Goal: Communication & Community: Answer question/provide support

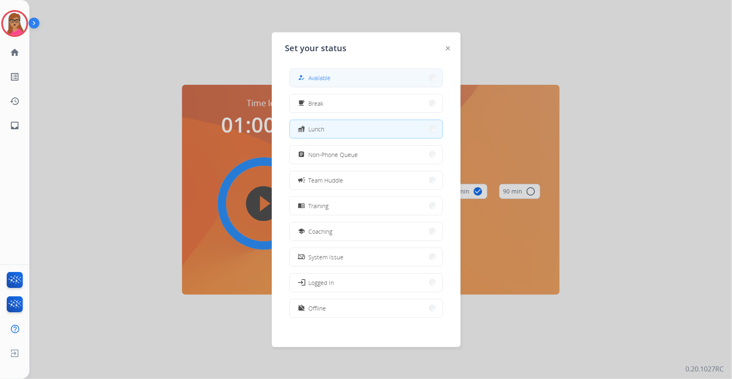
click at [384, 71] on button "how_to_reg Available" at bounding box center [366, 78] width 153 height 18
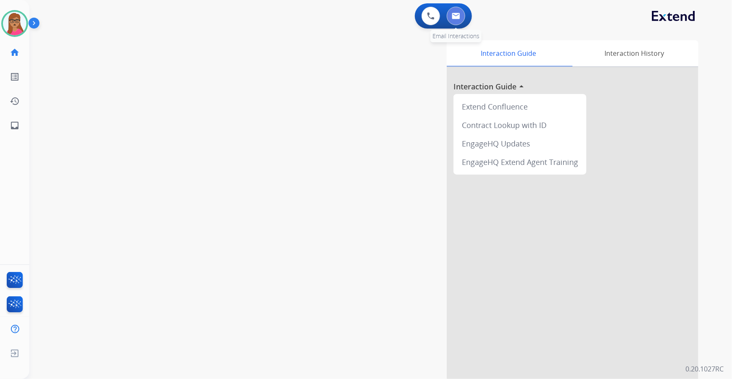
click at [460, 17] on button at bounding box center [456, 16] width 18 height 18
select select "**********"
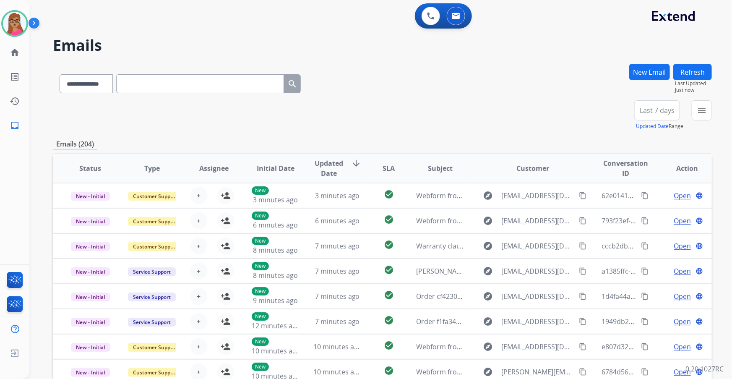
click at [663, 111] on span "Last 7 days" at bounding box center [656, 110] width 35 height 3
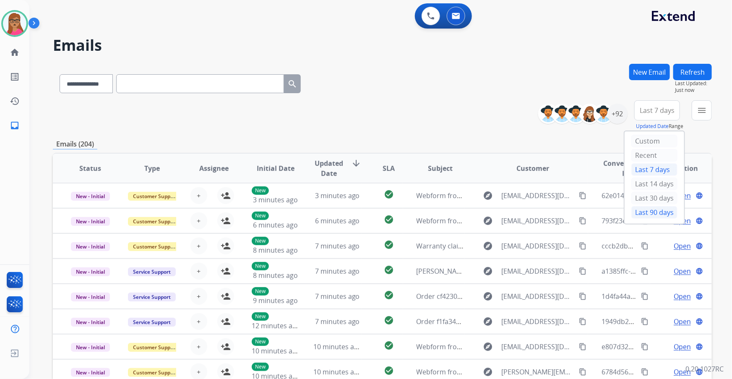
click at [646, 213] on div "Last 90 days" at bounding box center [654, 212] width 46 height 13
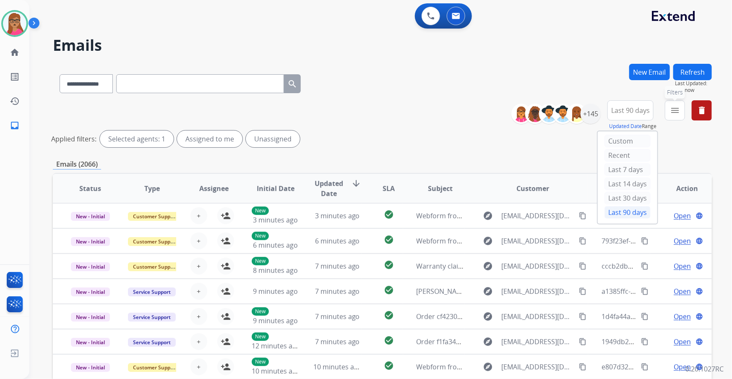
click at [676, 114] on mat-icon "menu" at bounding box center [675, 110] width 10 height 10
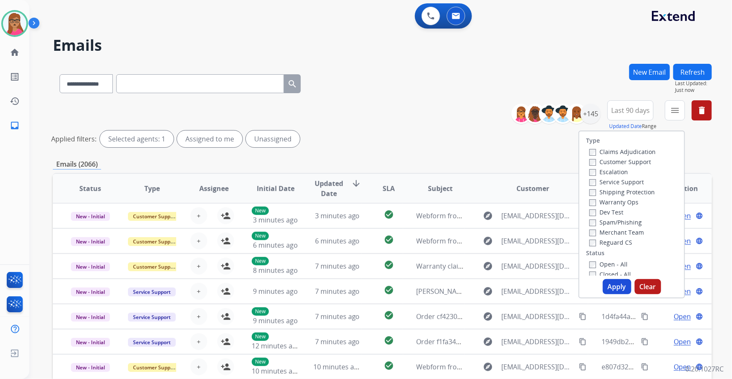
click at [644, 161] on label "Customer Support" at bounding box center [620, 162] width 62 height 8
click at [636, 192] on label "Shipping Protection" at bounding box center [621, 192] width 65 height 8
click at [612, 240] on label "Reguard CS" at bounding box center [610, 242] width 43 height 8
click at [603, 264] on label "Open - All" at bounding box center [608, 264] width 38 height 8
click at [608, 286] on button "Apply" at bounding box center [617, 286] width 29 height 15
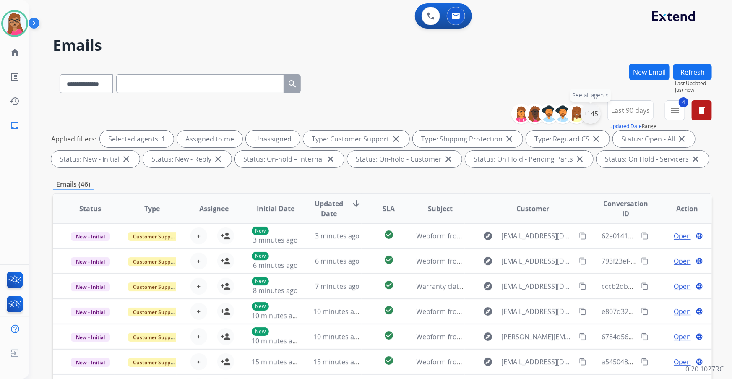
click at [595, 115] on div "+145" at bounding box center [590, 114] width 20 height 20
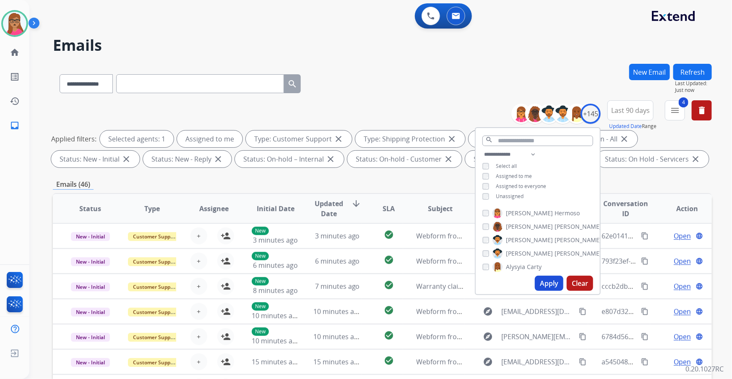
click at [541, 284] on button "Apply" at bounding box center [549, 282] width 29 height 15
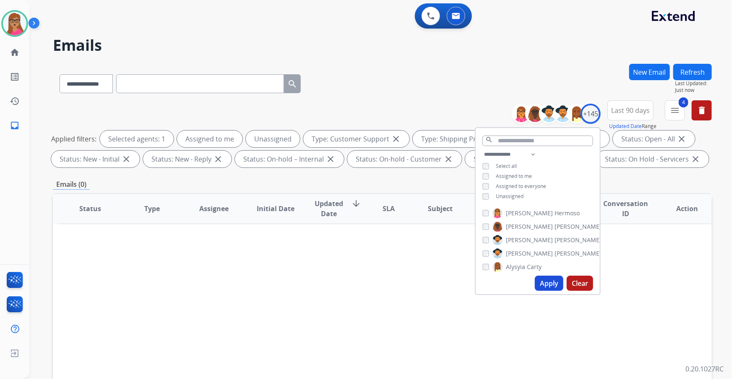
click at [543, 281] on button "Apply" at bounding box center [549, 282] width 29 height 15
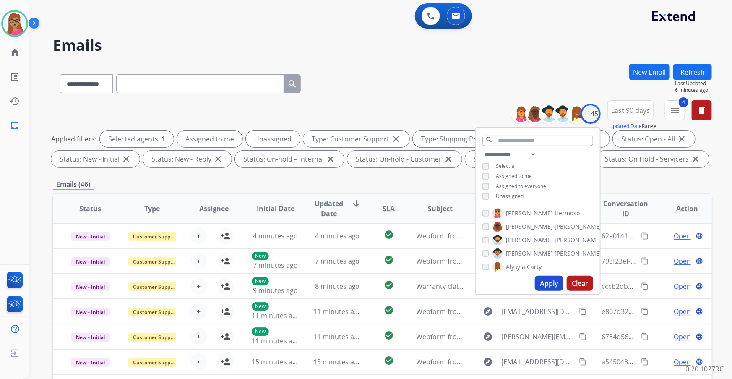
click at [397, 180] on div "Emails (46)" at bounding box center [382, 184] width 659 height 10
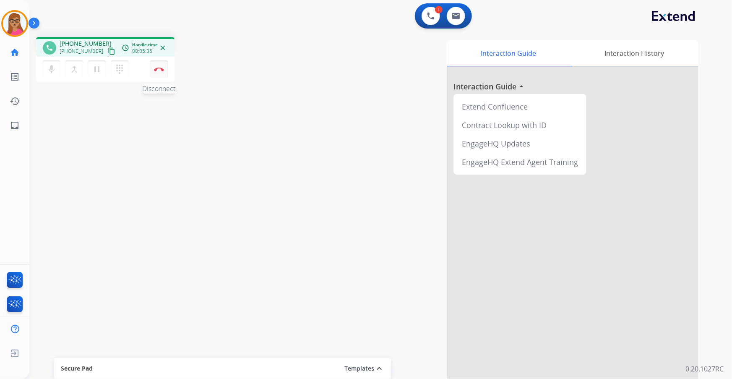
click at [166, 72] on button "Disconnect" at bounding box center [159, 69] width 18 height 18
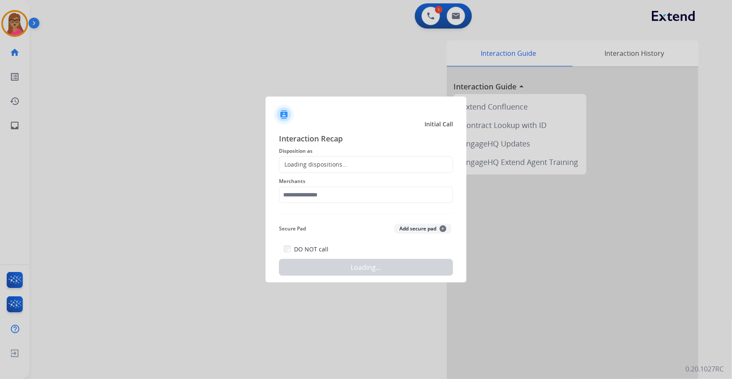
click at [322, 168] on div "Loading dispositions..." at bounding box center [313, 164] width 68 height 8
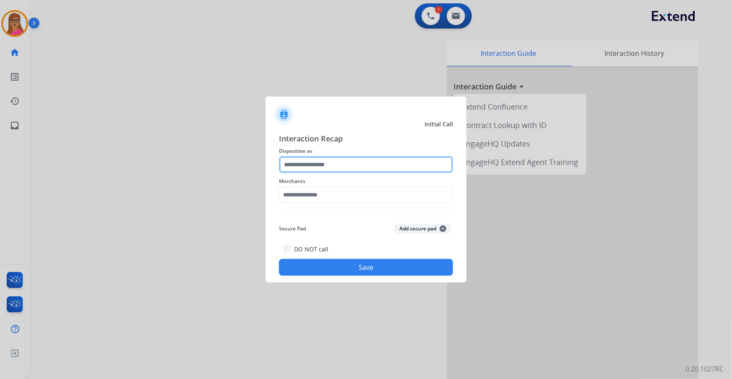
click at [330, 165] on input "text" at bounding box center [366, 164] width 174 height 17
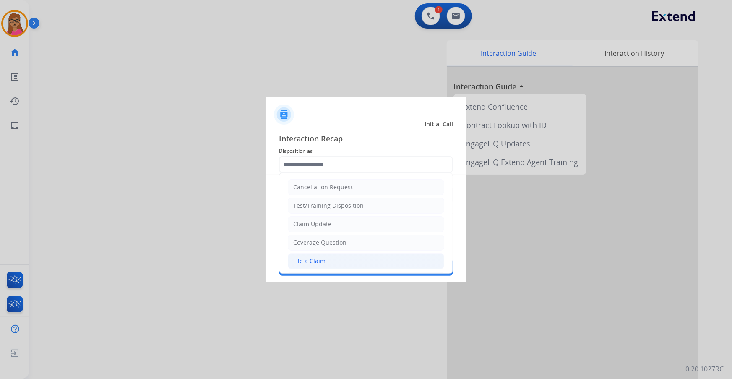
click at [330, 253] on li "File a Claim" at bounding box center [366, 261] width 156 height 16
type input "**********"
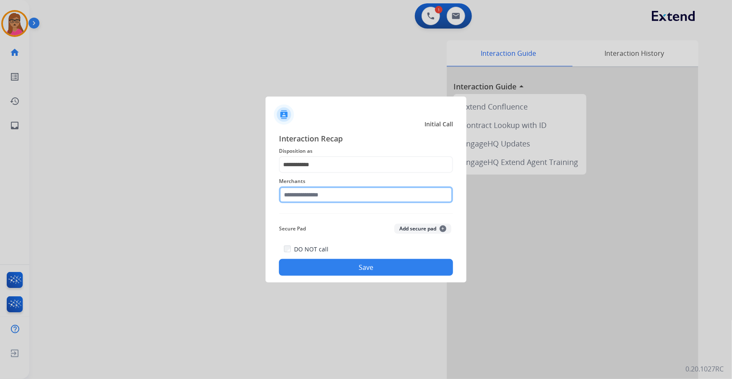
click at [306, 187] on input "text" at bounding box center [366, 194] width 174 height 17
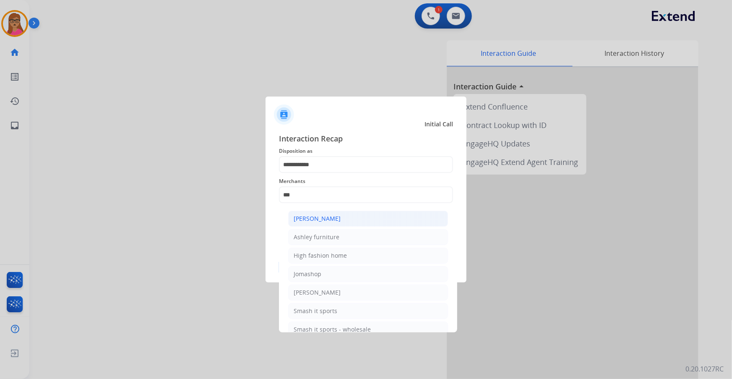
click at [335, 216] on div "[PERSON_NAME]" at bounding box center [317, 218] width 47 height 8
type input "**********"
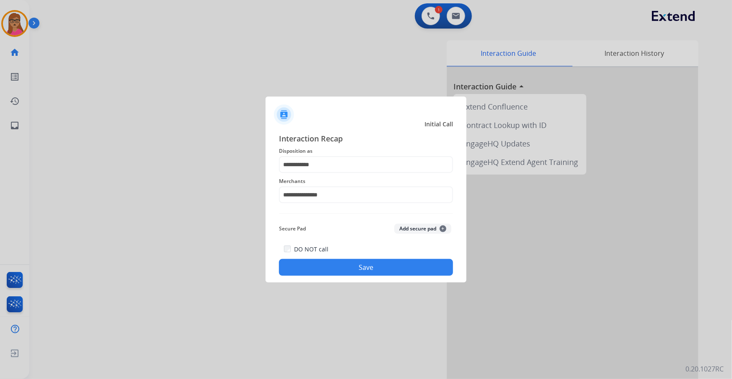
click at [337, 260] on button "Save" at bounding box center [366, 267] width 174 height 17
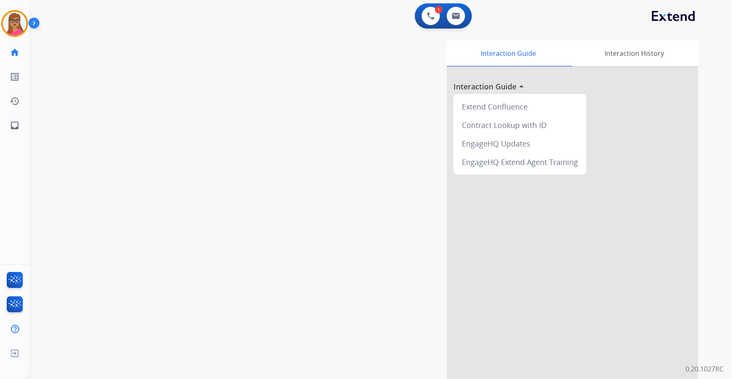
drag, startPoint x: 219, startPoint y: 121, endPoint x: 376, endPoint y: 51, distance: 172.1
click at [218, 120] on div "swap_horiz Break voice bridge close_fullscreen Connect 3-Way Call merge_type Se…" at bounding box center [370, 205] width 682 height 350
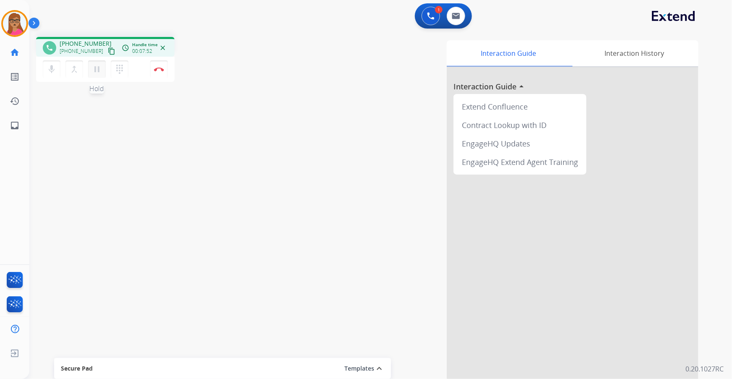
click at [96, 73] on mat-icon "pause" at bounding box center [97, 69] width 10 height 10
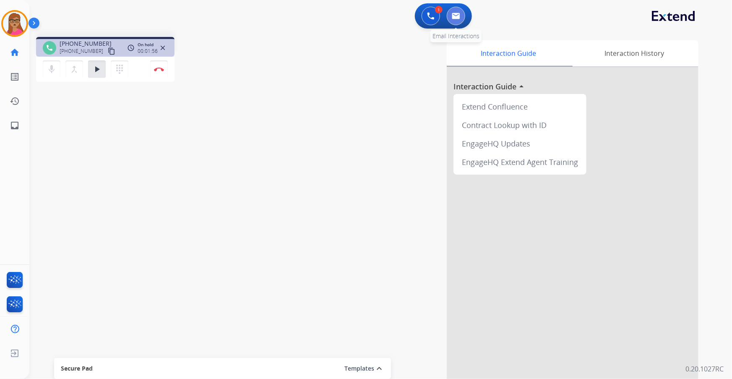
click at [457, 14] on img at bounding box center [456, 16] width 8 height 7
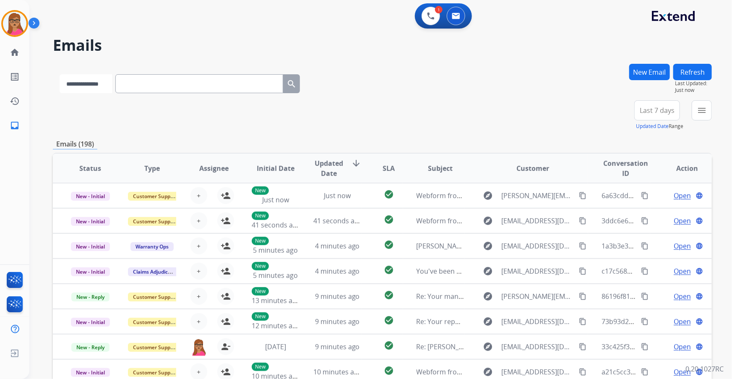
click at [91, 80] on select "**********" at bounding box center [86, 83] width 52 height 19
select select "**********"
click at [60, 74] on select "**********" at bounding box center [86, 83] width 52 height 19
paste input "**********"
type input "**********"
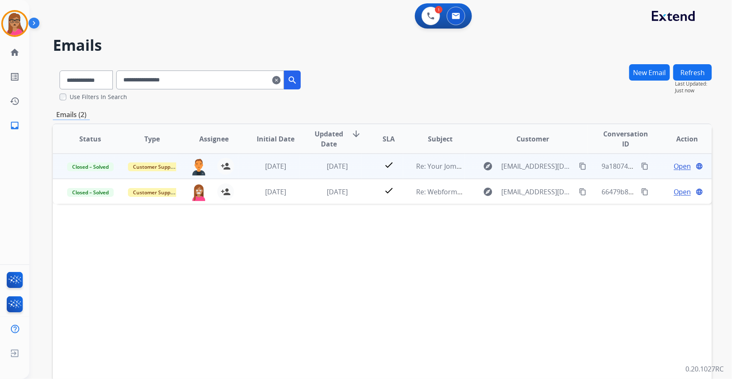
click at [678, 169] on span "Open" at bounding box center [681, 166] width 17 height 10
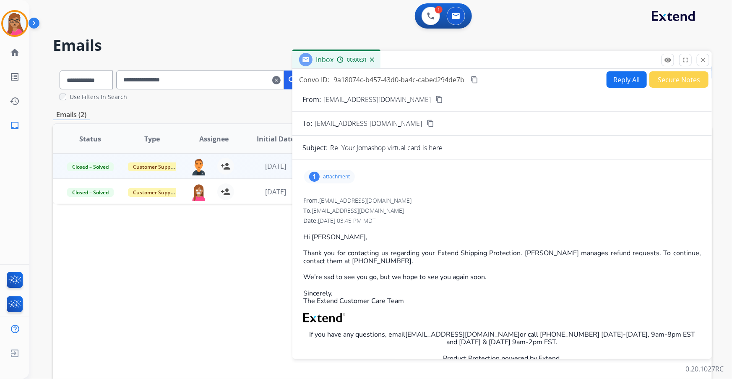
click at [332, 179] on p "attachment" at bounding box center [336, 176] width 27 height 7
click at [341, 203] on div at bounding box center [333, 199] width 42 height 29
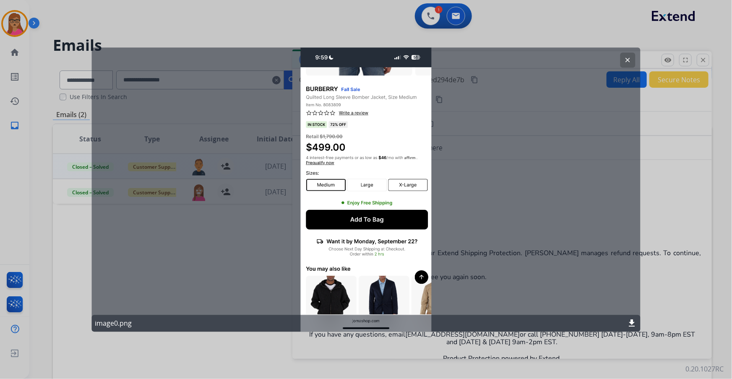
click at [628, 56] on button "clear" at bounding box center [627, 59] width 15 height 15
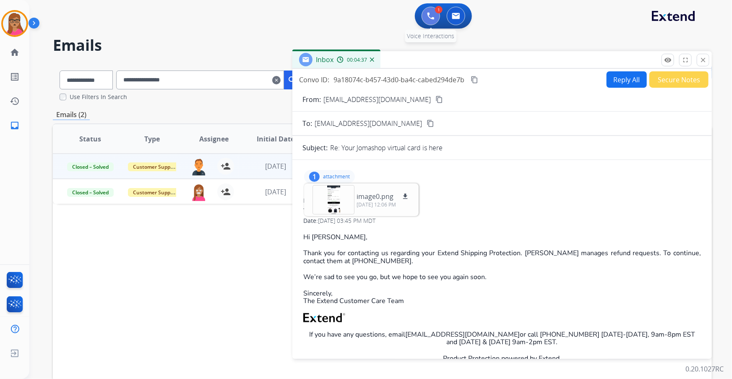
click at [431, 17] on img at bounding box center [431, 16] width 8 height 8
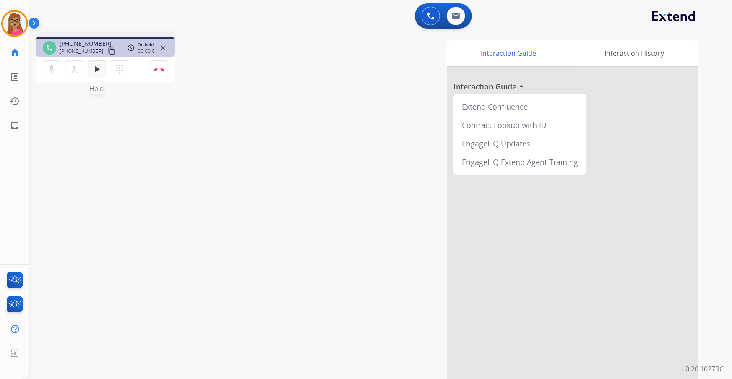
click at [97, 68] on mat-icon "play_arrow" at bounding box center [97, 69] width 10 height 10
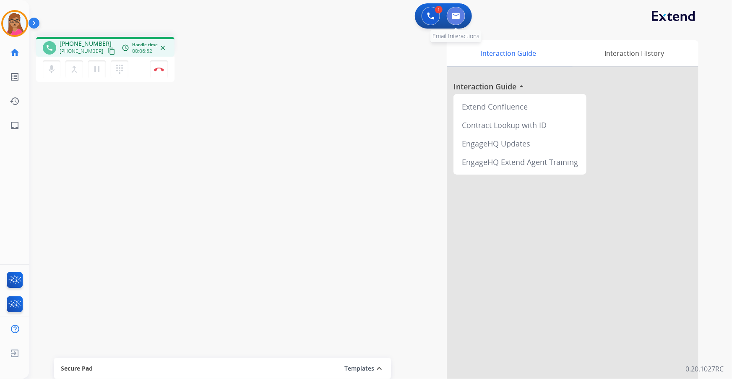
click at [461, 20] on button at bounding box center [456, 16] width 18 height 18
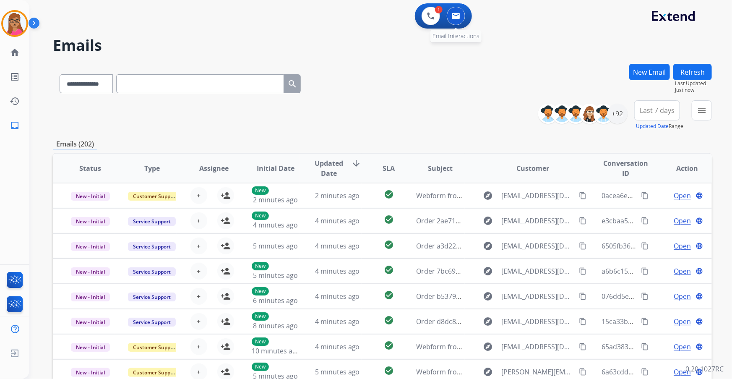
click at [459, 22] on button at bounding box center [456, 16] width 18 height 18
click at [452, 13] on img at bounding box center [456, 16] width 8 height 7
click at [104, 88] on select "**********" at bounding box center [86, 83] width 52 height 19
select select "**********"
click at [60, 74] on select "**********" at bounding box center [86, 83] width 52 height 19
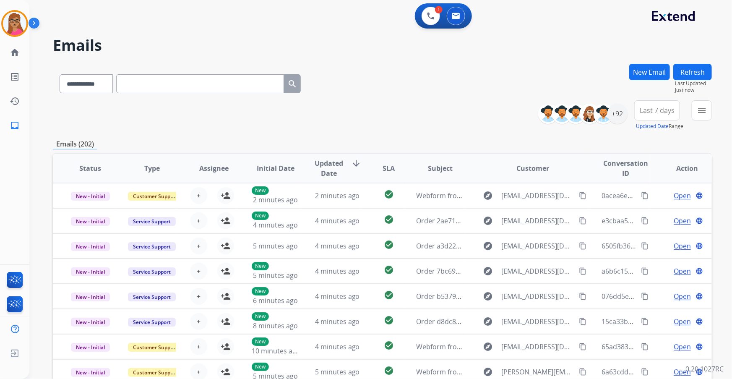
paste input "**********"
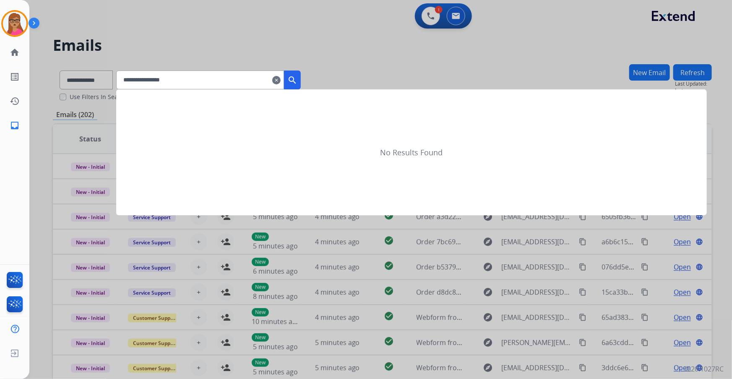
type input "**********"
click at [297, 80] on mat-icon "search" at bounding box center [292, 80] width 10 height 10
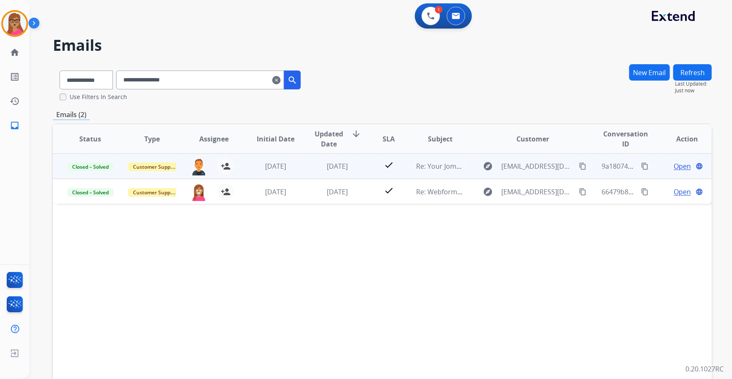
click at [676, 164] on span "Open" at bounding box center [681, 166] width 17 height 10
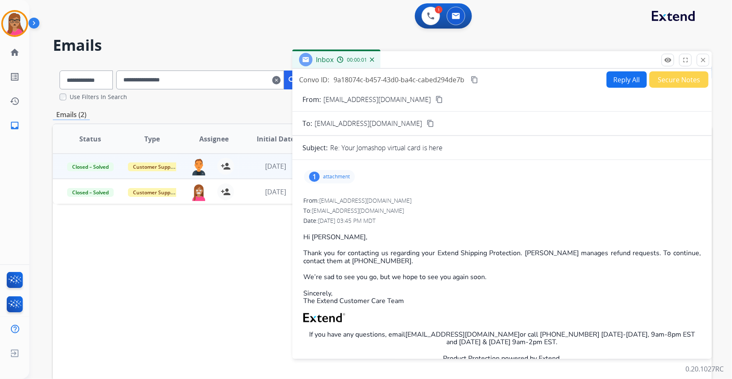
click at [327, 175] on p "attachment" at bounding box center [336, 176] width 27 height 7
click at [334, 200] on div at bounding box center [333, 199] width 42 height 29
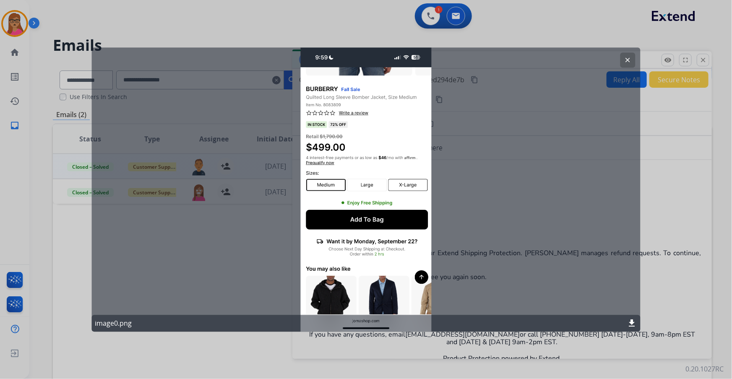
click at [628, 56] on mat-icon "clear" at bounding box center [628, 60] width 8 height 8
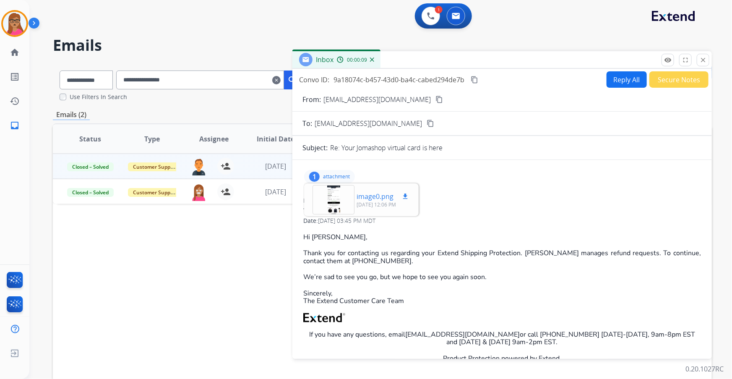
click at [341, 188] on div at bounding box center [333, 199] width 42 height 29
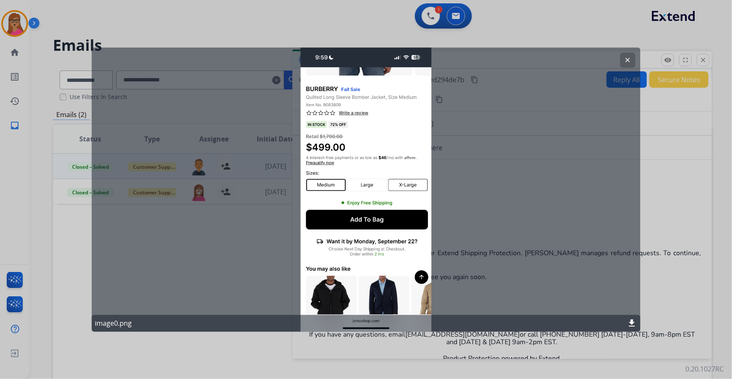
click at [634, 60] on button "clear" at bounding box center [627, 59] width 15 height 15
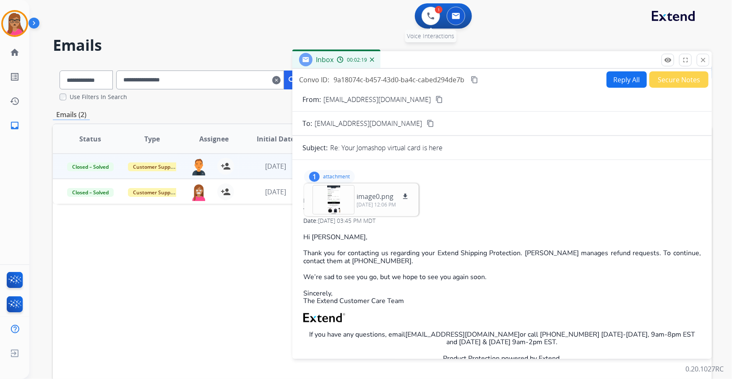
click at [418, 18] on div "1 Voice Interactions" at bounding box center [430, 16] width 25 height 18
click at [425, 16] on button at bounding box center [430, 16] width 18 height 18
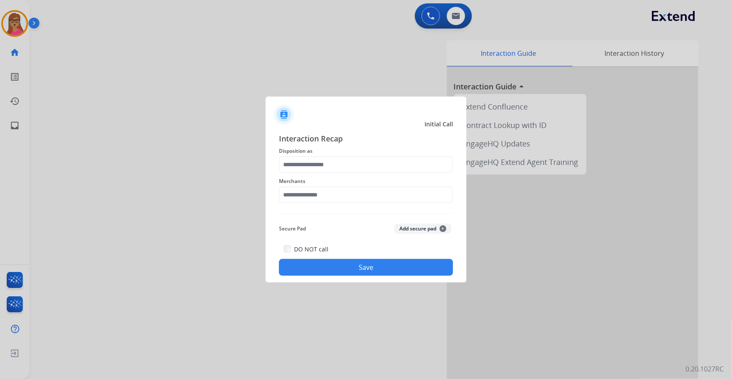
click at [317, 153] on span "Disposition as" at bounding box center [366, 151] width 174 height 10
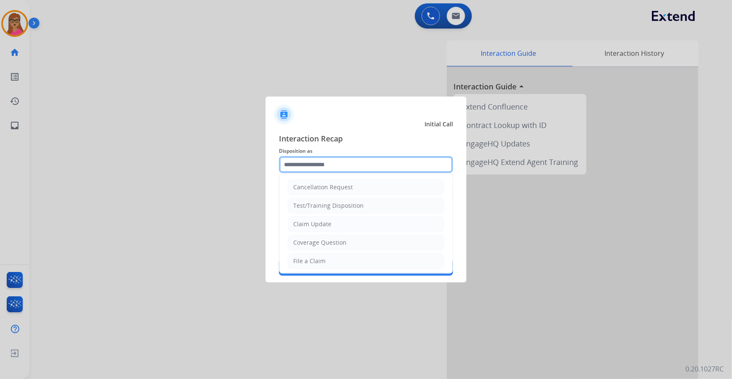
click at [320, 156] on input "text" at bounding box center [366, 164] width 174 height 17
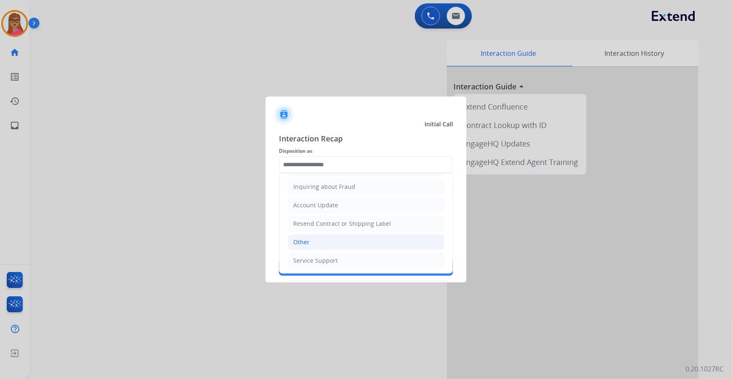
click at [313, 239] on li "Other" at bounding box center [366, 242] width 156 height 16
type input "*****"
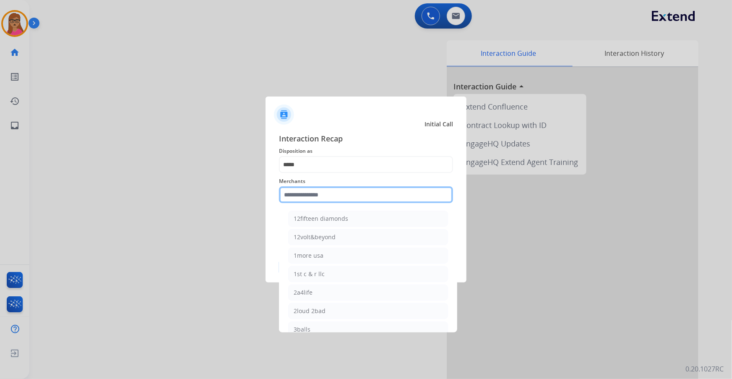
click at [327, 191] on input "text" at bounding box center [366, 194] width 174 height 17
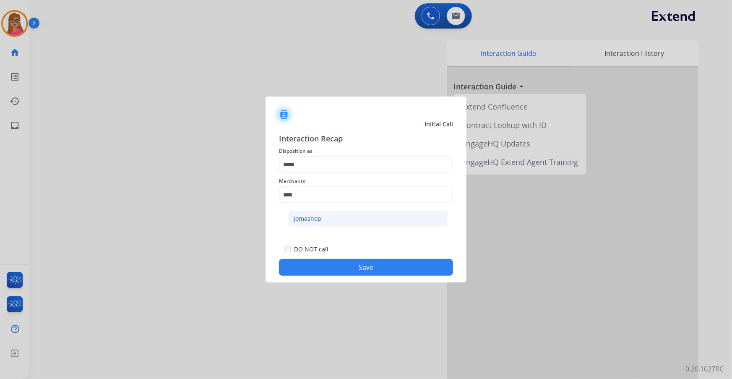
click at [309, 220] on div "Jomashop" at bounding box center [308, 218] width 28 height 8
type input "********"
click at [352, 265] on button "Save" at bounding box center [366, 267] width 174 height 17
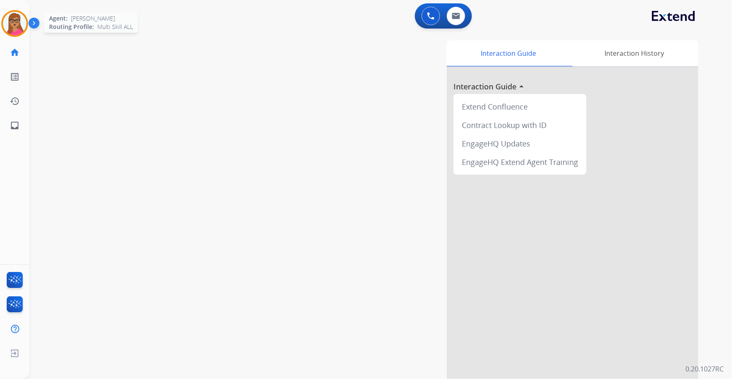
click at [16, 27] on img at bounding box center [14, 23] width 23 height 23
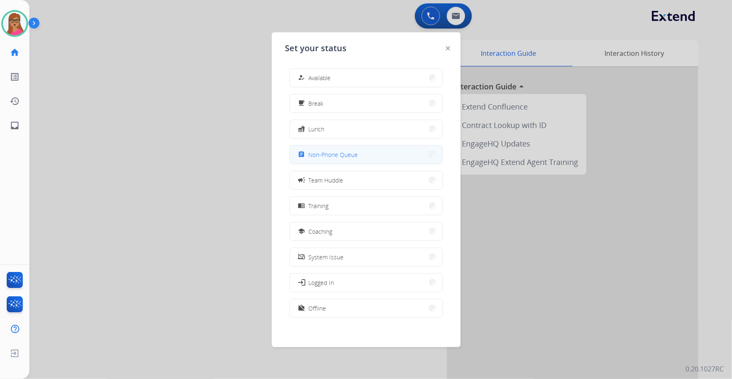
click at [352, 156] on span "Non-Phone Queue" at bounding box center [333, 154] width 49 height 9
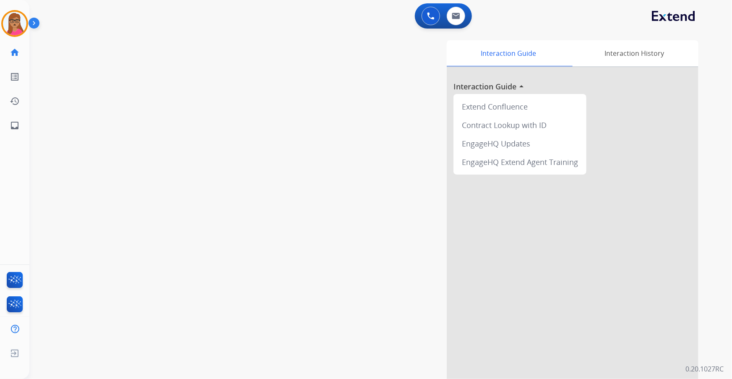
click at [0, 19] on div "[PERSON_NAME] Non-Phone Queue Edit Avatar Agent: [PERSON_NAME] Profile: Multi S…" at bounding box center [14, 23] width 29 height 27
click at [5, 19] on img at bounding box center [14, 23] width 23 height 23
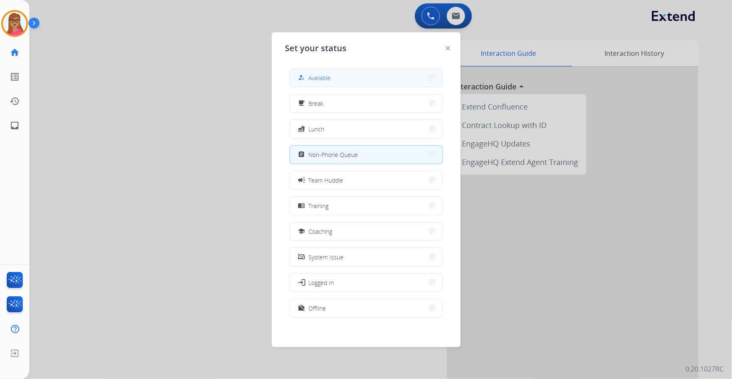
click at [331, 72] on button "how_to_reg Available" at bounding box center [366, 78] width 153 height 18
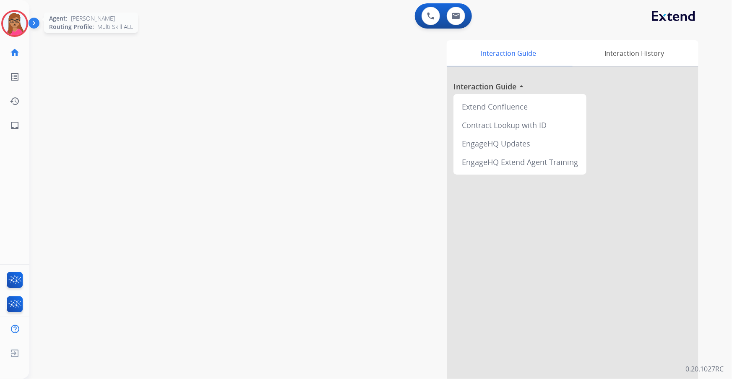
click at [19, 25] on img at bounding box center [14, 23] width 23 height 23
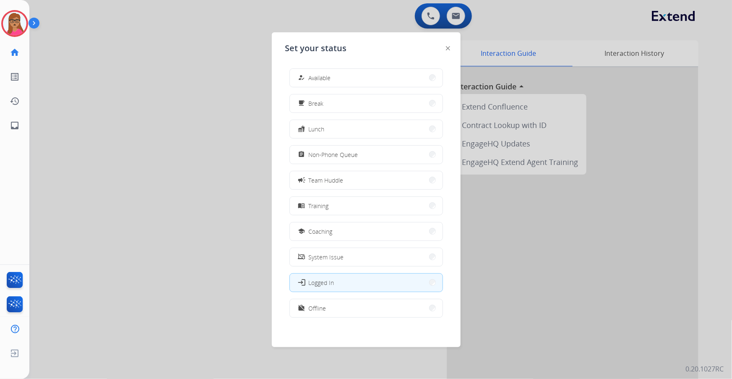
click at [333, 66] on div "how_to_reg Available free_breakfast Break fastfood Lunch assignment Non-Phone Q…" at bounding box center [366, 194] width 162 height 264
click at [333, 75] on button "how_to_reg Available" at bounding box center [366, 78] width 153 height 18
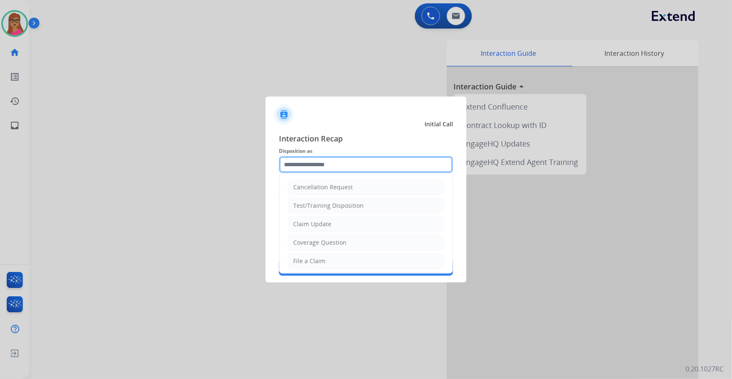
click at [330, 169] on input "text" at bounding box center [366, 164] width 174 height 17
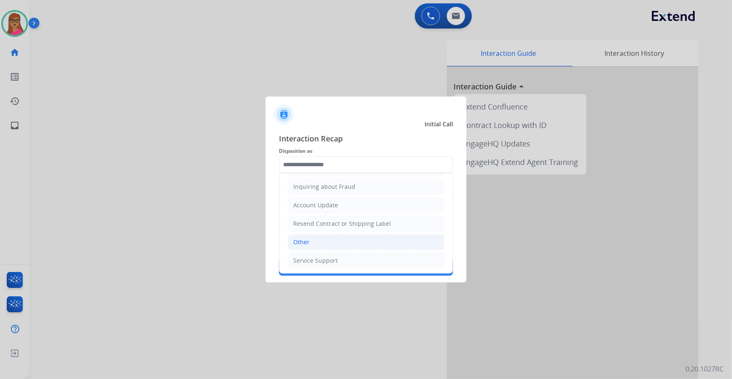
click at [322, 237] on li "Other" at bounding box center [366, 242] width 156 height 16
type input "*****"
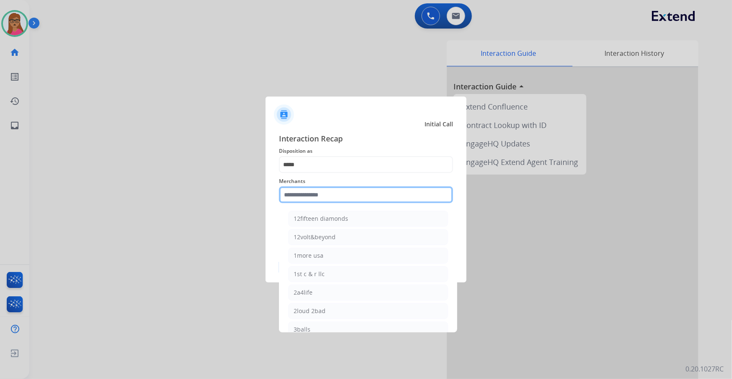
click at [331, 194] on input "text" at bounding box center [366, 194] width 174 height 17
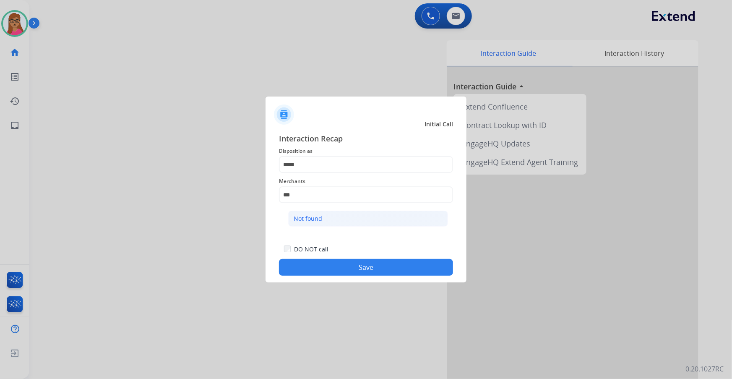
click at [335, 215] on li "Not found" at bounding box center [368, 218] width 160 height 16
type input "*********"
click at [358, 268] on button "Save" at bounding box center [366, 267] width 174 height 17
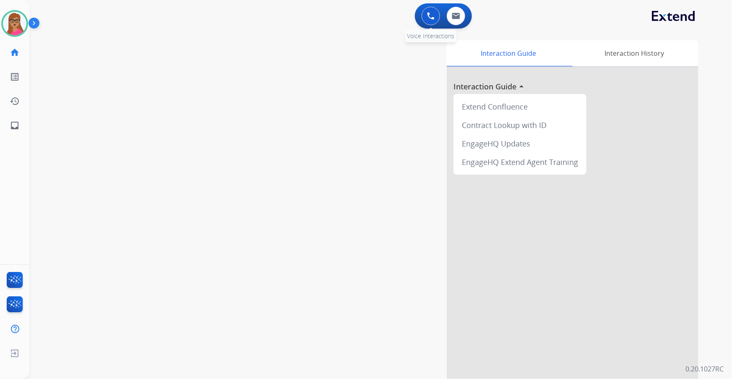
click at [428, 22] on button at bounding box center [430, 16] width 18 height 18
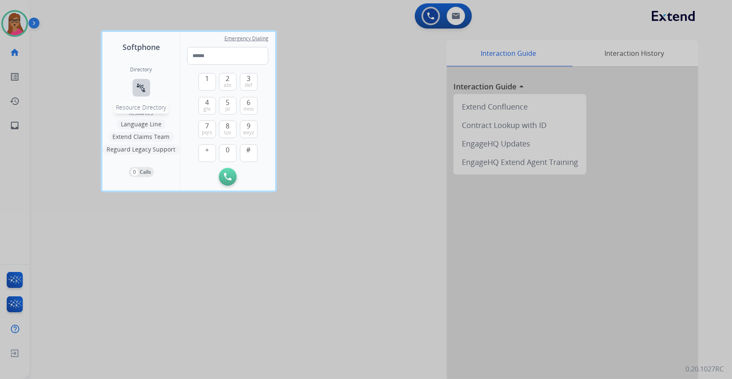
click at [146, 89] on button "connect_without_contact Resource Directory" at bounding box center [141, 88] width 18 height 18
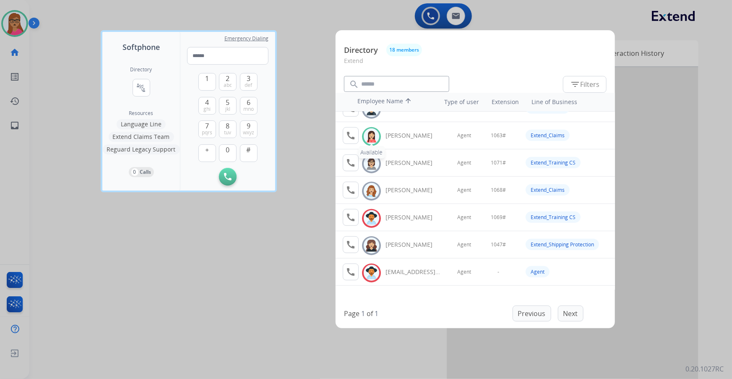
scroll to position [319, 0]
click at [302, 252] on div at bounding box center [366, 189] width 732 height 379
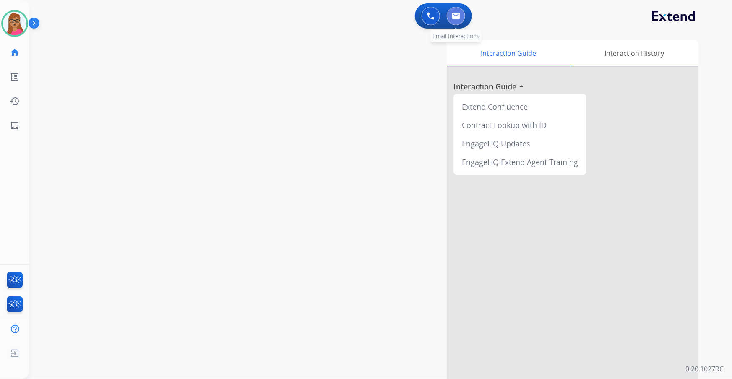
click at [454, 13] on img at bounding box center [456, 16] width 8 height 7
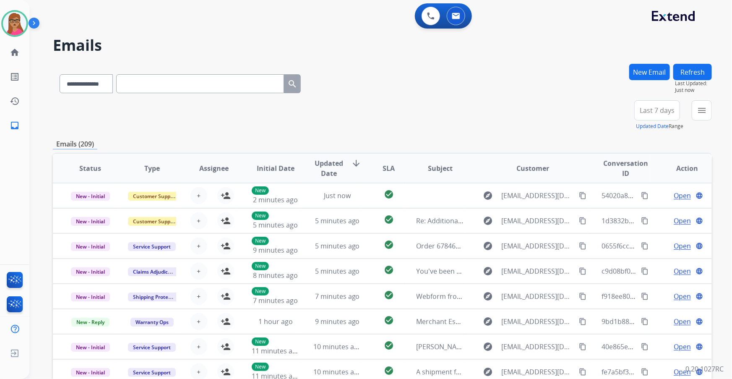
click at [651, 109] on span "Last 7 days" at bounding box center [656, 110] width 35 height 3
click at [647, 213] on div "Last 90 days" at bounding box center [654, 212] width 46 height 13
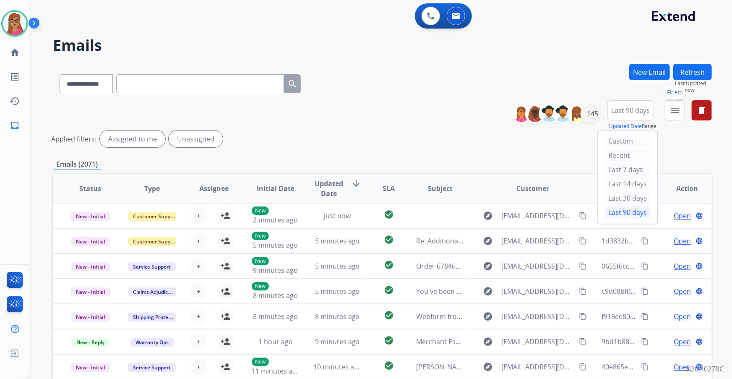
click at [676, 113] on mat-icon "menu" at bounding box center [675, 110] width 10 height 10
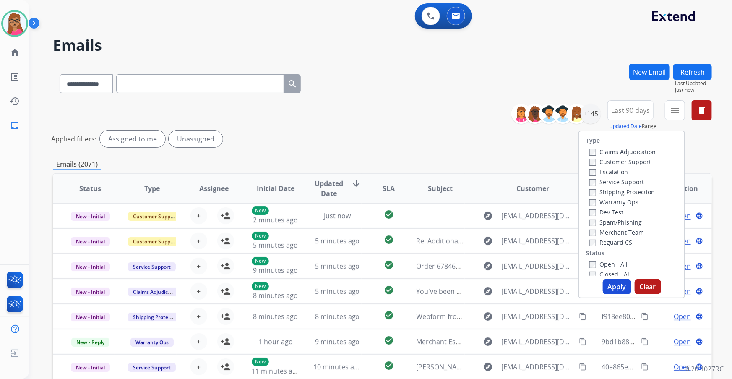
click at [619, 163] on label "Customer Support" at bounding box center [620, 162] width 62 height 8
click at [605, 189] on label "Shipping Protection" at bounding box center [621, 192] width 65 height 8
click at [608, 291] on button "Apply" at bounding box center [617, 286] width 29 height 15
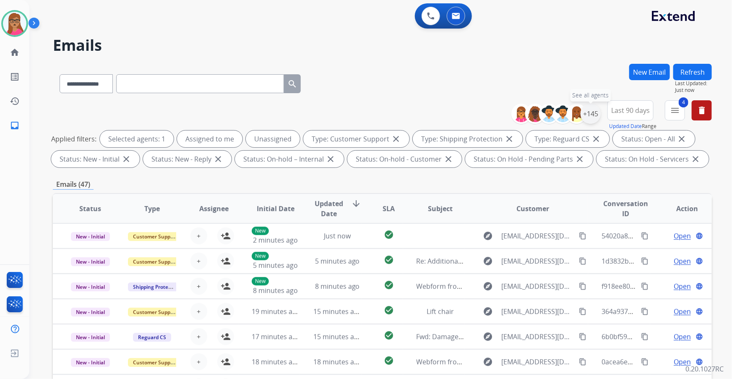
click at [593, 113] on div "+145" at bounding box center [590, 114] width 20 height 20
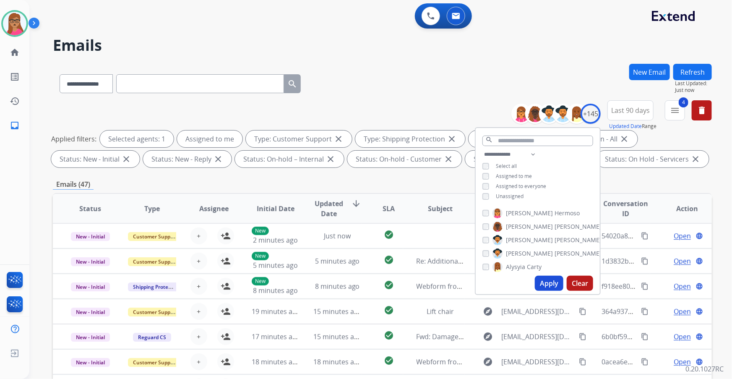
click at [551, 285] on button "Apply" at bounding box center [549, 282] width 29 height 15
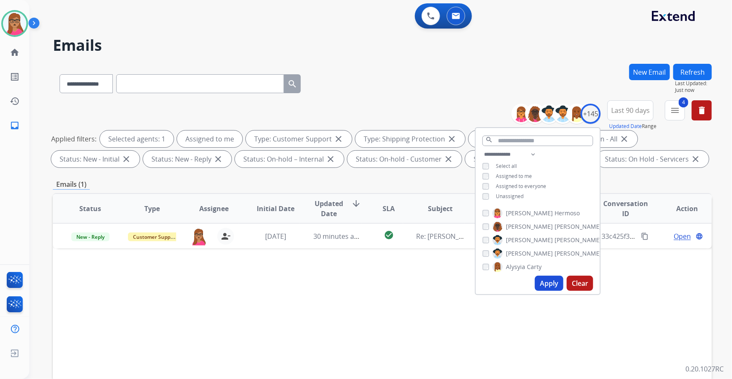
click at [431, 288] on div "Status Type Assignee Initial Date Updated Date arrow_downward SLA Subject Custo…" at bounding box center [382, 333] width 659 height 281
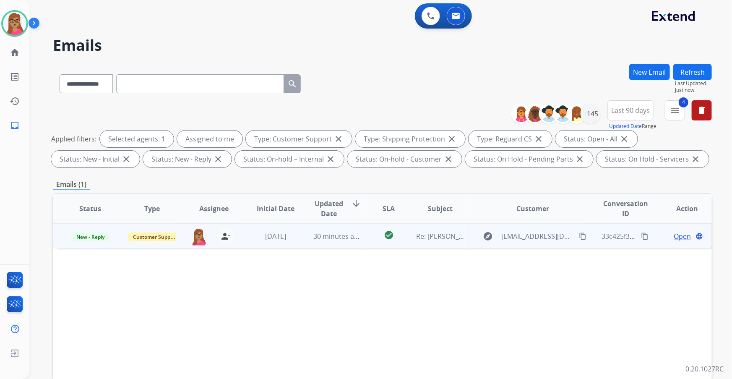
click at [677, 235] on span "Open" at bounding box center [681, 236] width 17 height 10
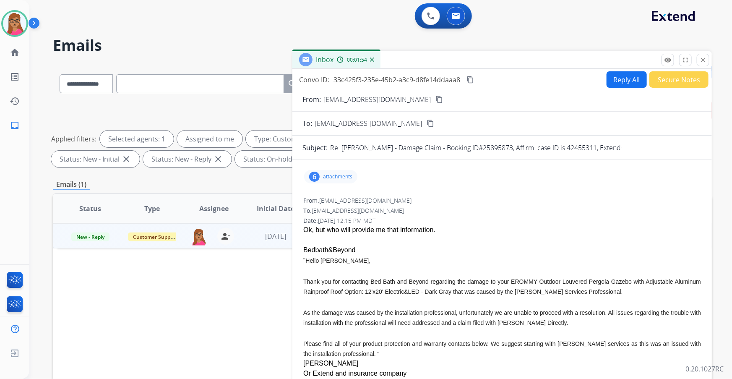
click at [619, 75] on button "Reply All" at bounding box center [626, 79] width 40 height 16
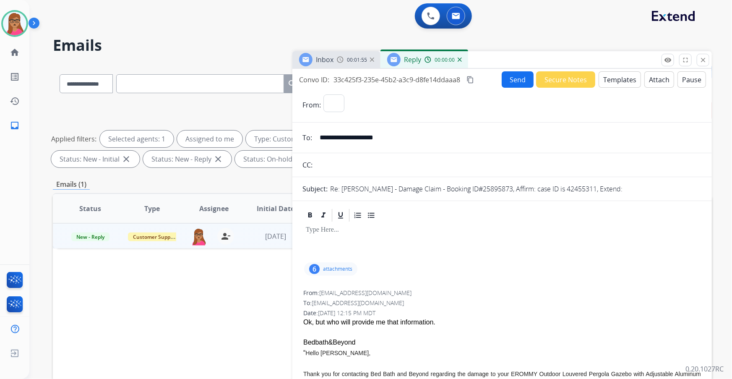
click at [621, 83] on button "Templates" at bounding box center [619, 79] width 42 height 16
select select "**********"
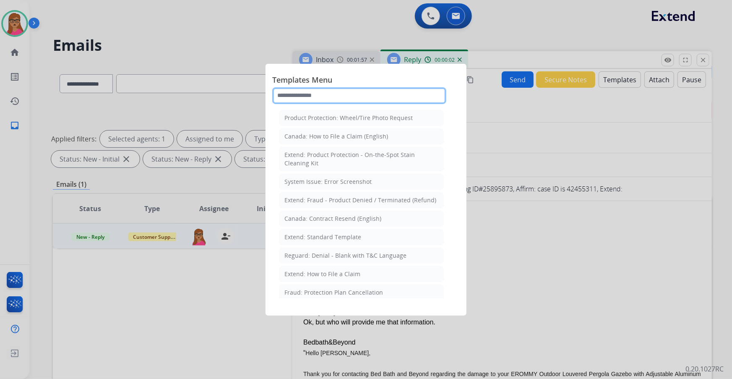
click at [369, 91] on input "text" at bounding box center [359, 95] width 174 height 17
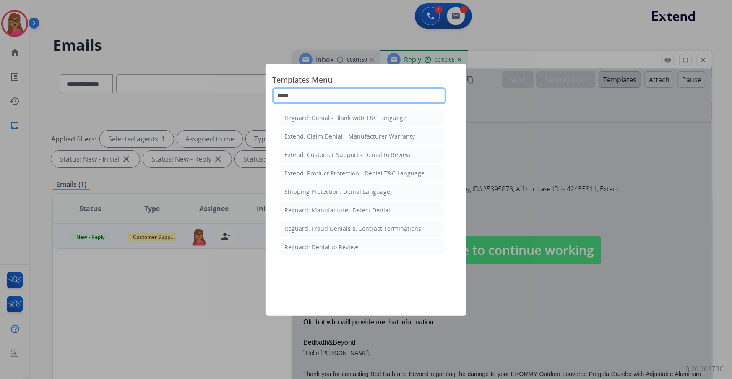
type input "*****"
click at [558, 20] on div at bounding box center [366, 189] width 732 height 379
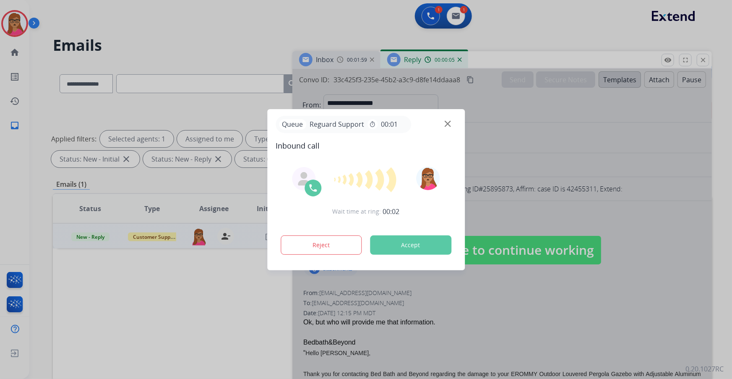
drag, startPoint x: 512, startPoint y: 41, endPoint x: 446, endPoint y: 118, distance: 101.6
click at [512, 42] on div at bounding box center [366, 189] width 732 height 379
click at [447, 124] on img at bounding box center [447, 123] width 6 height 6
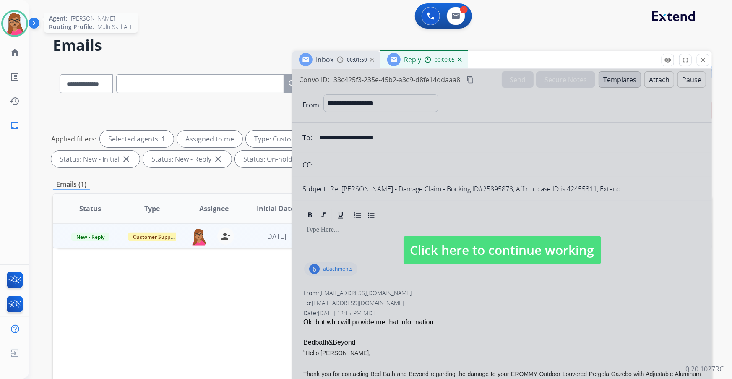
click at [16, 21] on img at bounding box center [14, 23] width 23 height 23
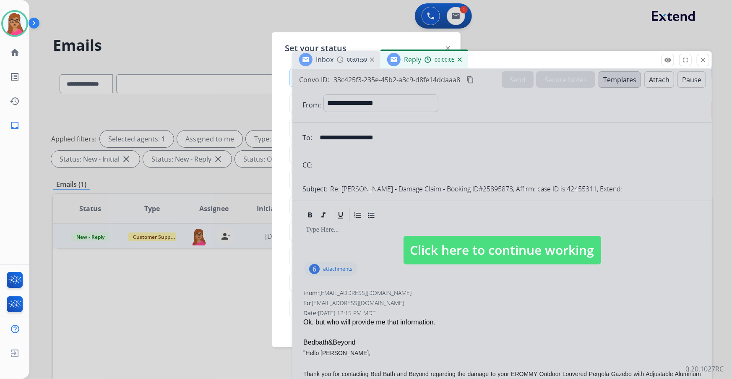
click at [327, 20] on div at bounding box center [366, 189] width 732 height 379
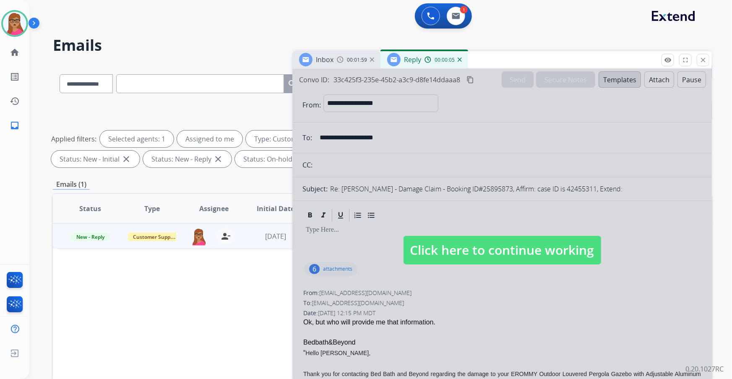
click at [486, 251] on span "Click here to continue working" at bounding box center [501, 250] width 197 height 29
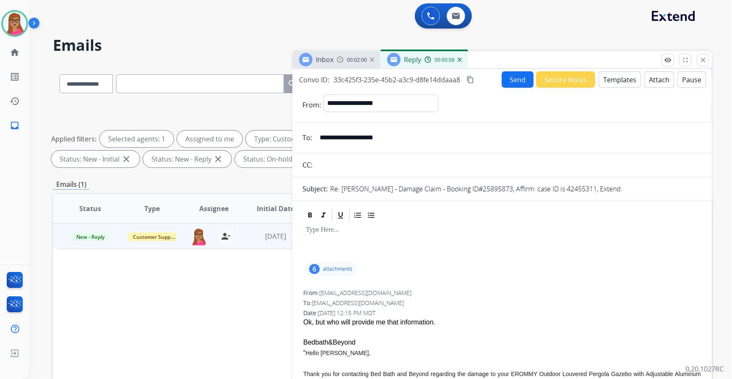
click at [615, 83] on button "Templates" at bounding box center [619, 79] width 42 height 16
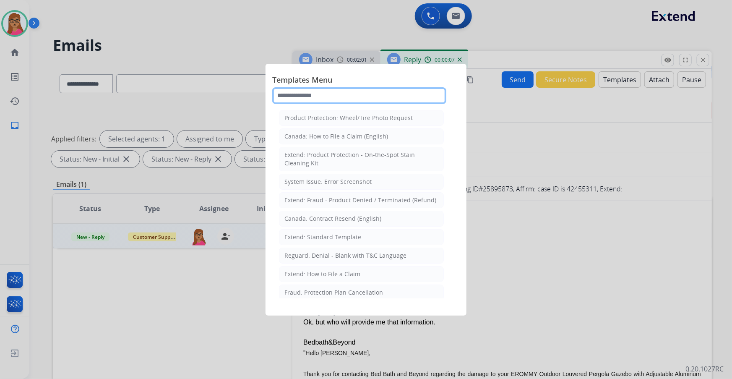
click at [313, 96] on input "text" at bounding box center [359, 95] width 174 height 17
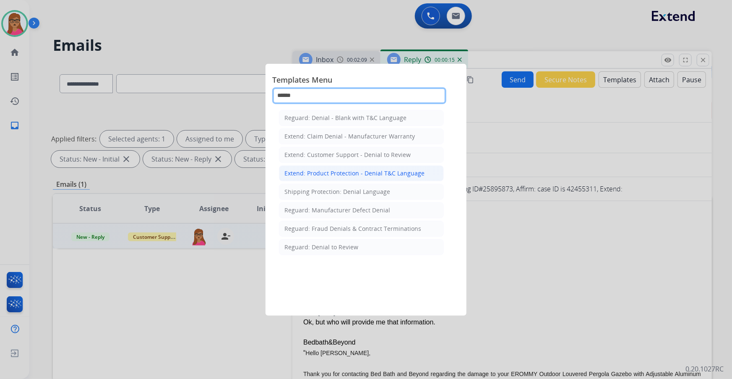
type input "******"
click at [300, 173] on div "Extend: Product Protection - Denial T&C Language" at bounding box center [354, 173] width 140 height 8
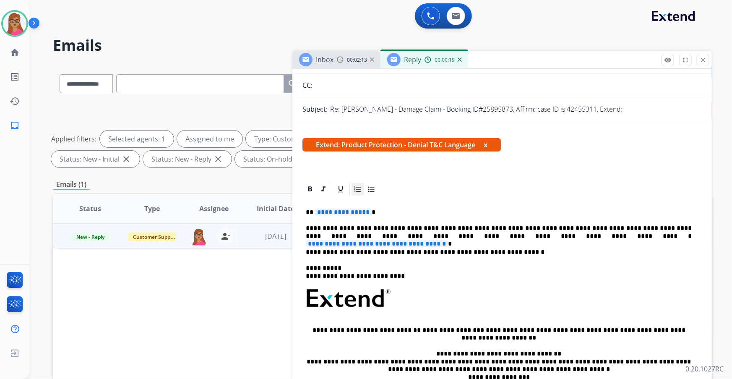
scroll to position [76, 0]
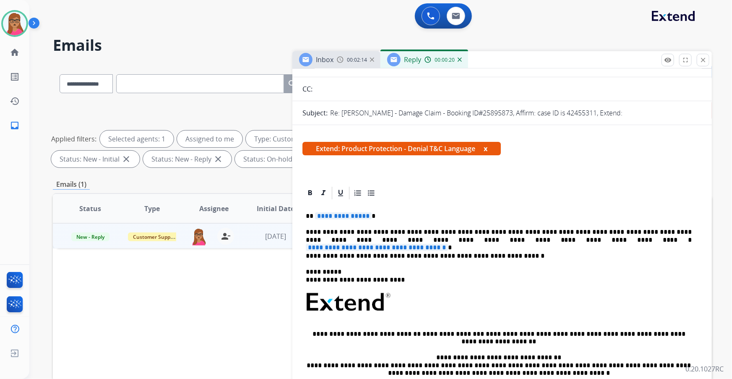
click at [351, 218] on span "**********" at bounding box center [343, 215] width 57 height 7
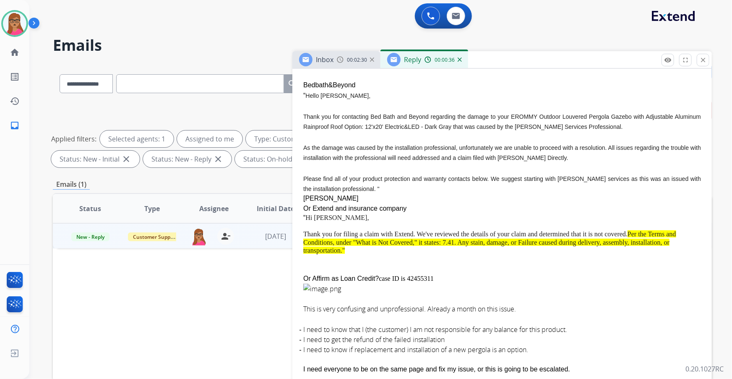
scroll to position [533, 0]
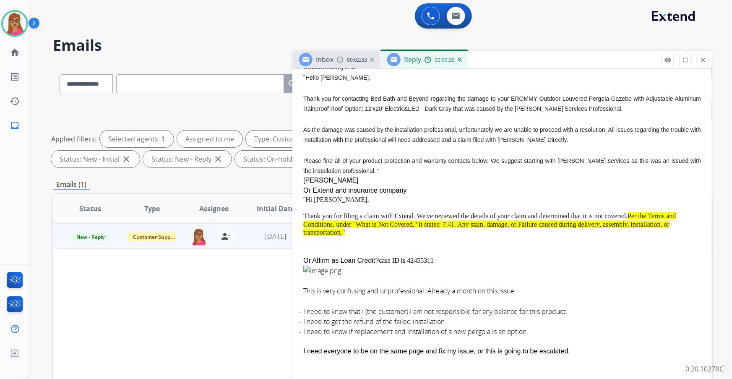
click at [447, 223] on span "Per the Terms and Conditions, under "What is Not Covered," it states: 7.41. Any…" at bounding box center [489, 223] width 373 height 23
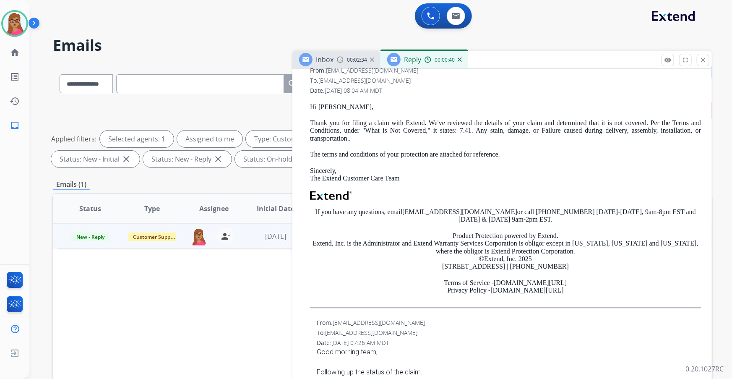
scroll to position [876, 0]
drag, startPoint x: 459, startPoint y: 127, endPoint x: 522, endPoint y: 130, distance: 62.9
click at [522, 130] on p "Thank you for filing a claim with Extend. We've reviewed the details of your cl…" at bounding box center [505, 130] width 391 height 23
click at [484, 134] on p "Thank you for filing a claim with Extend. We've reviewed the details of your cl…" at bounding box center [505, 130] width 391 height 23
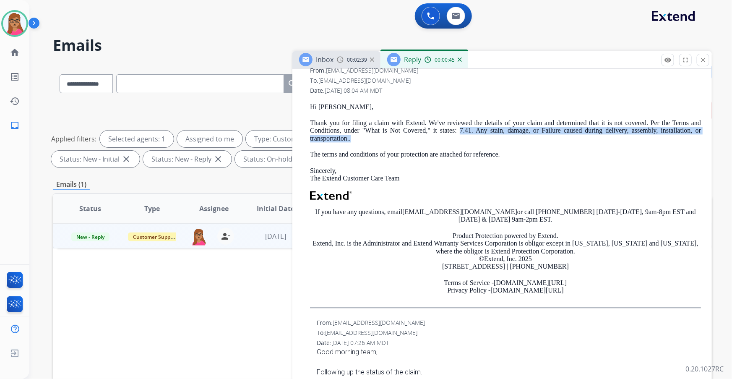
drag, startPoint x: 457, startPoint y: 128, endPoint x: 673, endPoint y: 139, distance: 216.2
click at [673, 139] on p "Thank you for filing a claim with Extend. We've reviewed the details of your cl…" at bounding box center [505, 130] width 391 height 23
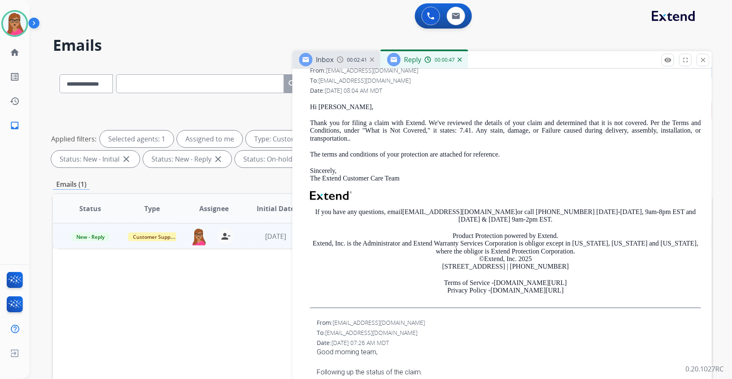
drag, startPoint x: 540, startPoint y: 123, endPoint x: 492, endPoint y: 134, distance: 49.3
click at [492, 134] on p "Thank you for filing a claim with Extend. We've reviewed the details of your cl…" at bounding box center [505, 130] width 391 height 23
drag, startPoint x: 459, startPoint y: 126, endPoint x: 595, endPoint y: 132, distance: 136.0
click at [614, 132] on p "Thank you for filing a claim with Extend. We've reviewed the details of your cl…" at bounding box center [505, 130] width 391 height 23
drag, startPoint x: 527, startPoint y: 132, endPoint x: 442, endPoint y: 127, distance: 84.9
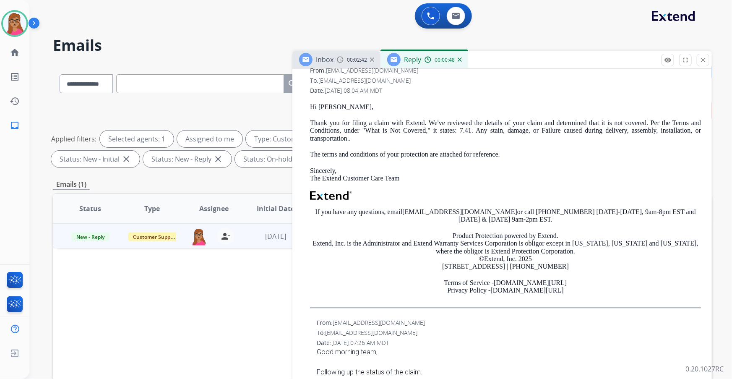
click at [524, 132] on p "Thank you for filing a claim with Extend. We've reviewed the details of your cl…" at bounding box center [505, 130] width 391 height 23
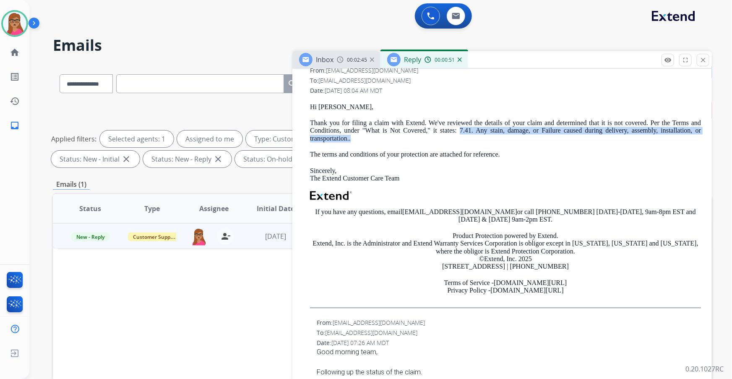
drag, startPoint x: 457, startPoint y: 128, endPoint x: 624, endPoint y: 138, distance: 167.2
click at [624, 138] on p "Thank you for filing a claim with Extend. We've reviewed the details of your cl…" at bounding box center [505, 130] width 391 height 23
copy p "7.41. Any stain, damage, or Failure caused during delivery, assembly, installat…"
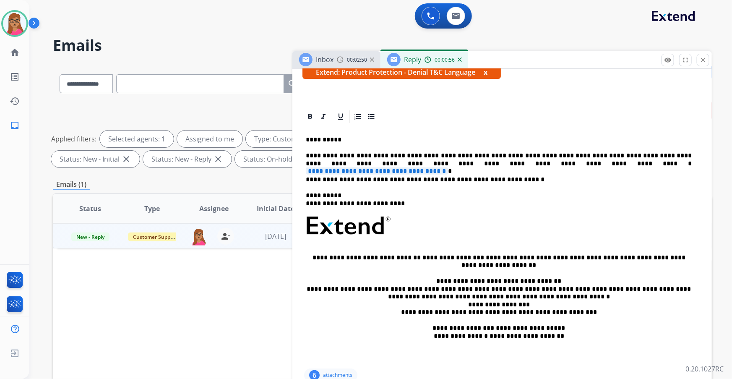
scroll to position [114, 0]
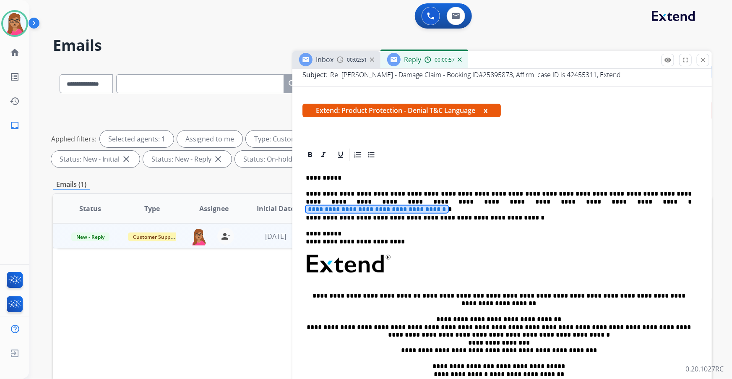
click at [448, 205] on span "**********" at bounding box center [377, 208] width 142 height 7
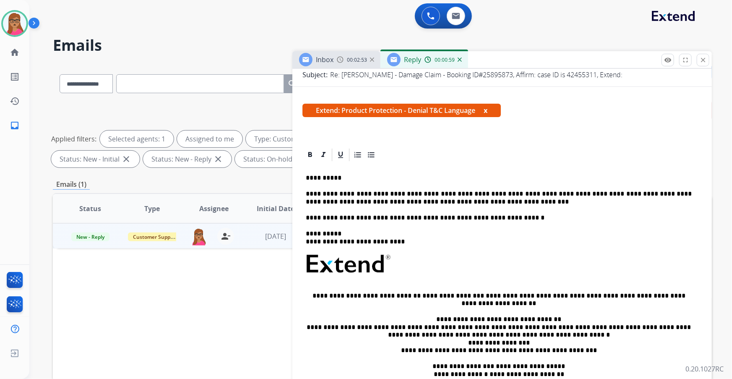
click at [496, 200] on p "**********" at bounding box center [499, 198] width 386 height 16
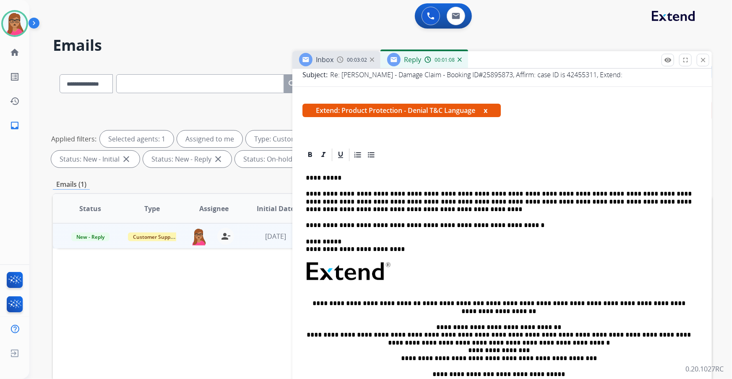
scroll to position [0, 0]
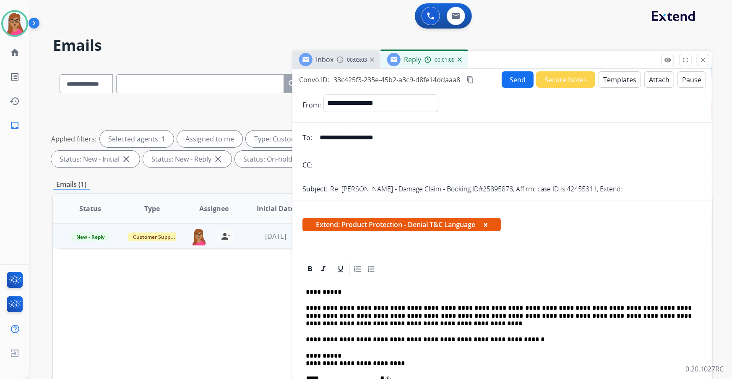
click at [517, 84] on button "Send" at bounding box center [517, 79] width 32 height 16
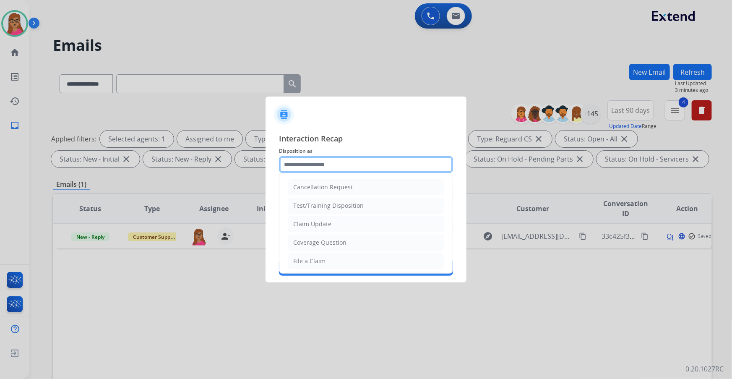
click at [327, 159] on input "text" at bounding box center [366, 164] width 174 height 17
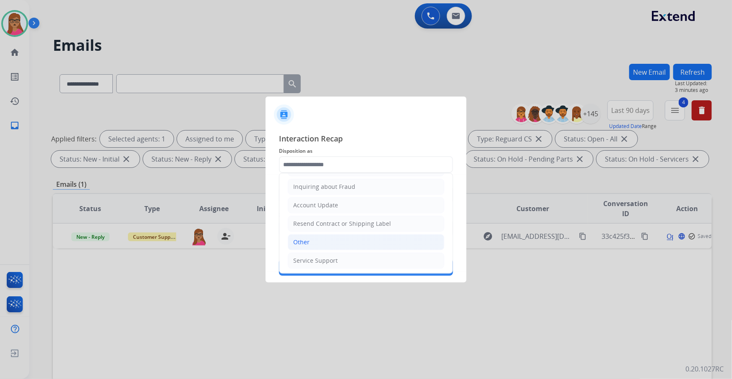
click at [307, 238] on div "Other" at bounding box center [301, 242] width 16 height 8
type input "*****"
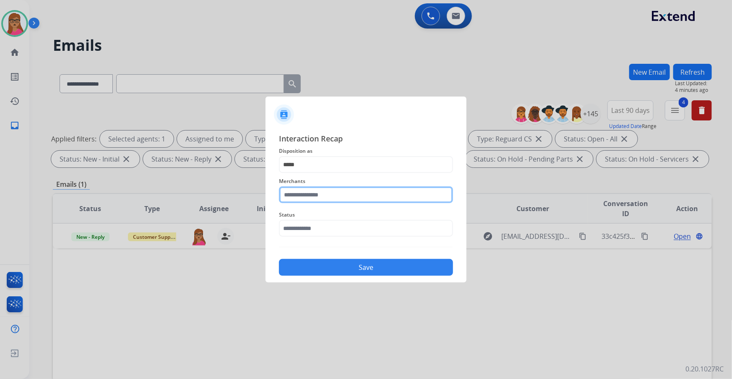
click at [318, 191] on input "text" at bounding box center [366, 194] width 174 height 17
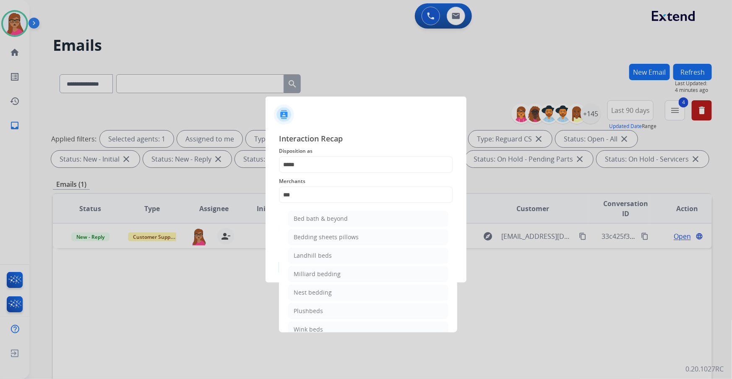
drag, startPoint x: 311, startPoint y: 218, endPoint x: 329, endPoint y: 238, distance: 27.0
click at [311, 219] on div "Bed bath & beyond" at bounding box center [321, 218] width 54 height 8
type input "**********"
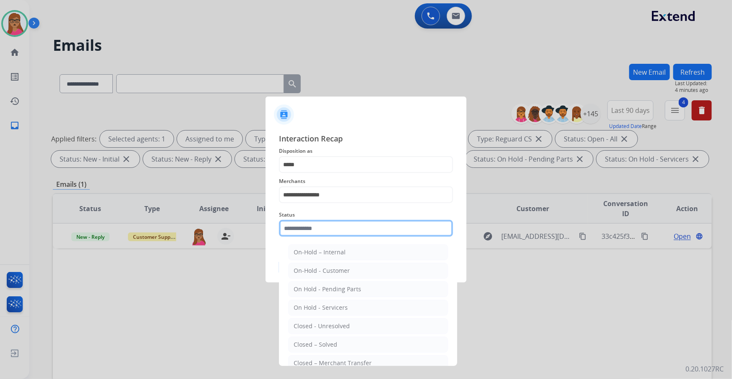
click at [321, 231] on input "text" at bounding box center [366, 228] width 174 height 17
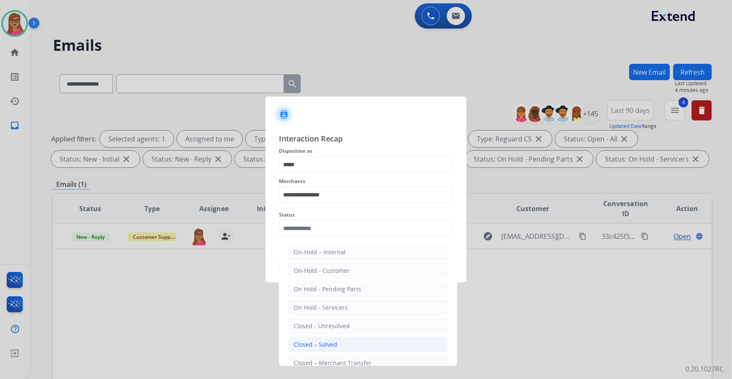
click at [314, 341] on div "Closed – Solved" at bounding box center [316, 344] width 44 height 8
type input "**********"
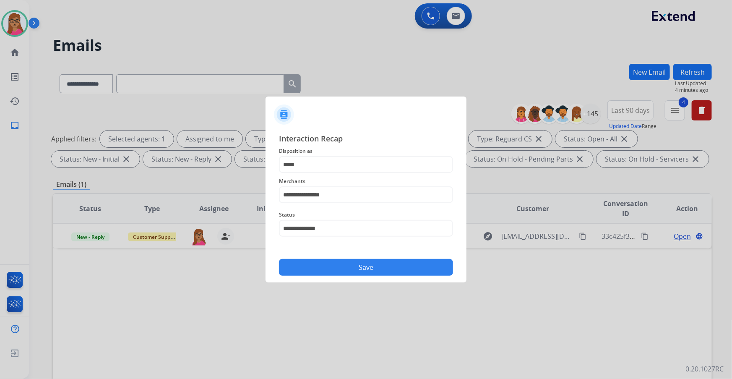
click at [327, 271] on button "Save" at bounding box center [366, 267] width 174 height 17
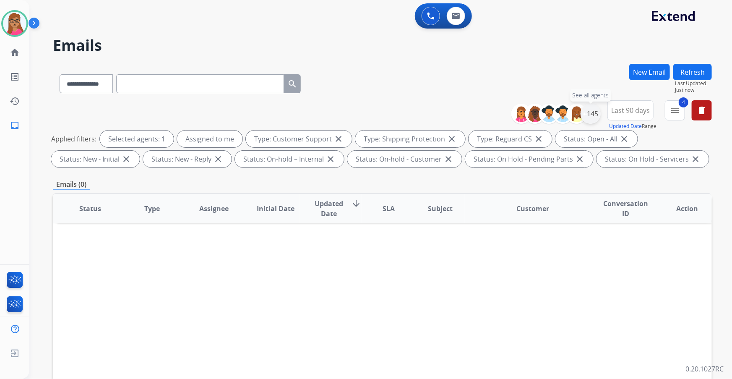
click at [590, 118] on div "+145" at bounding box center [590, 114] width 20 height 20
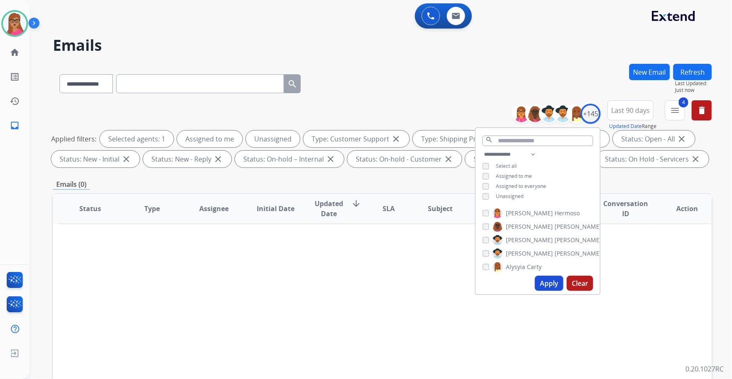
click at [541, 282] on button "Apply" at bounding box center [549, 282] width 29 height 15
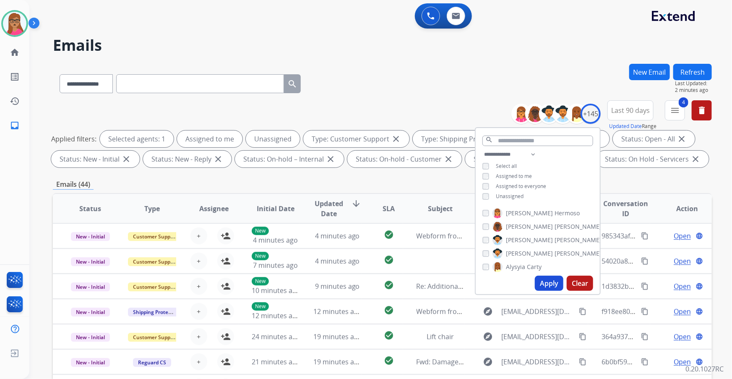
click at [452, 73] on div "**********" at bounding box center [382, 82] width 659 height 36
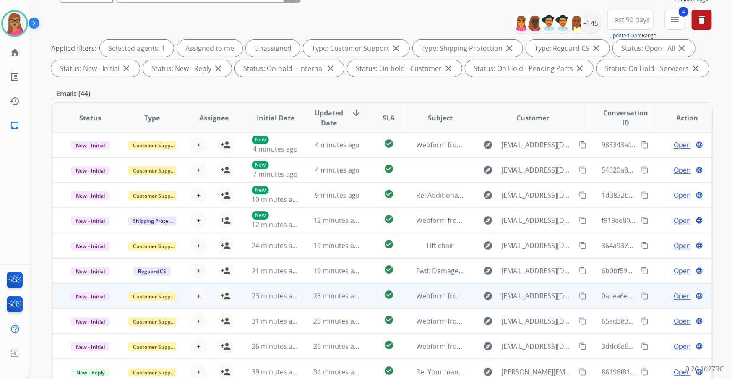
scroll to position [114, 0]
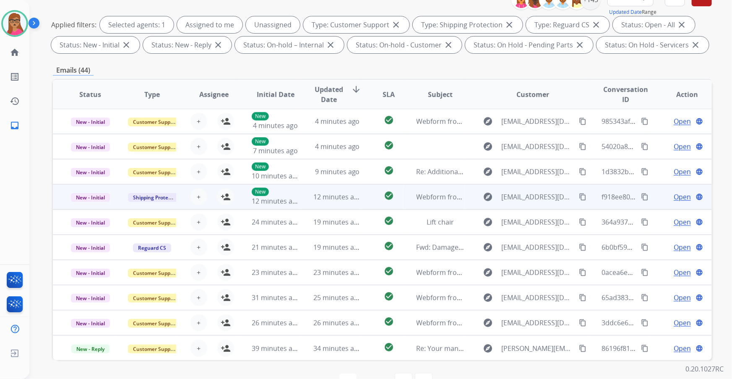
click at [100, 205] on td "New - Initial" at bounding box center [84, 196] width 62 height 25
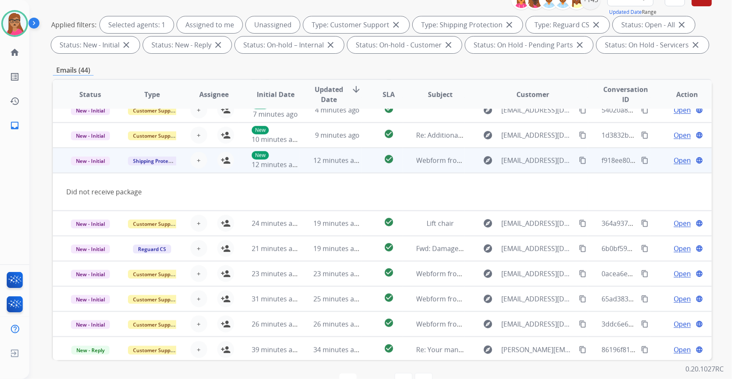
scroll to position [38, 0]
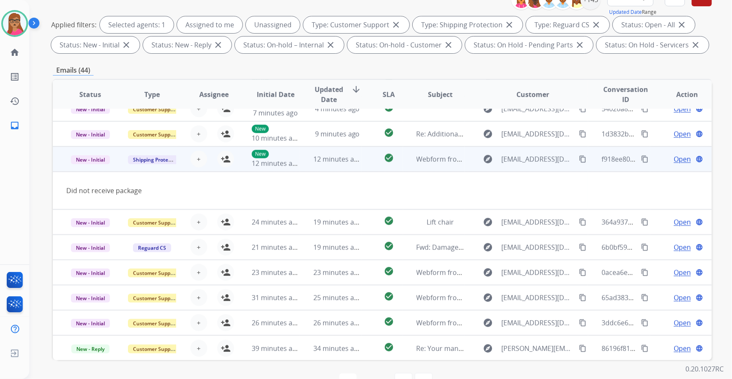
click at [98, 166] on td "New - Initial" at bounding box center [84, 158] width 62 height 25
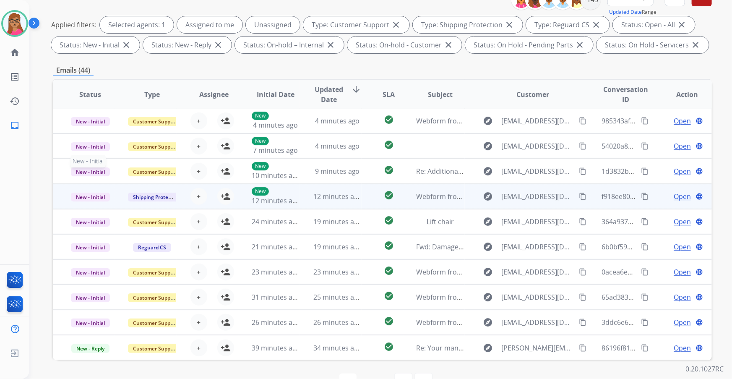
scroll to position [0, 0]
click at [579, 195] on mat-icon "content_copy" at bounding box center [583, 197] width 8 height 8
click at [678, 196] on span "Open" at bounding box center [681, 197] width 17 height 10
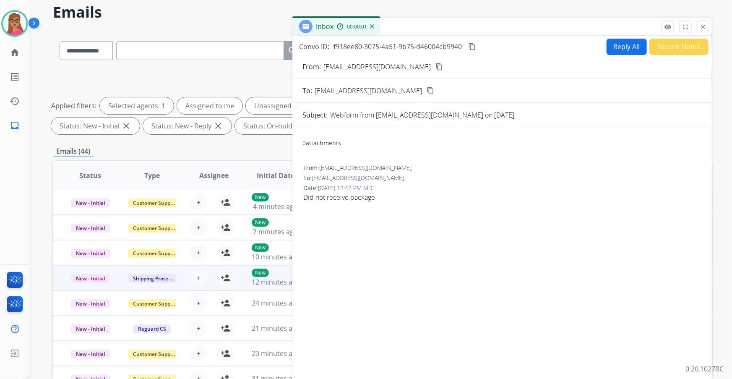
scroll to position [0, 0]
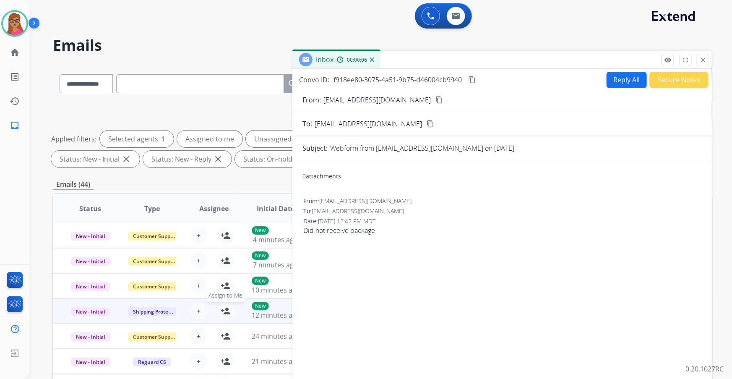
click at [218, 311] on button "person_add Assign to Me" at bounding box center [225, 310] width 17 height 17
click at [620, 80] on button "Reply All" at bounding box center [626, 80] width 40 height 16
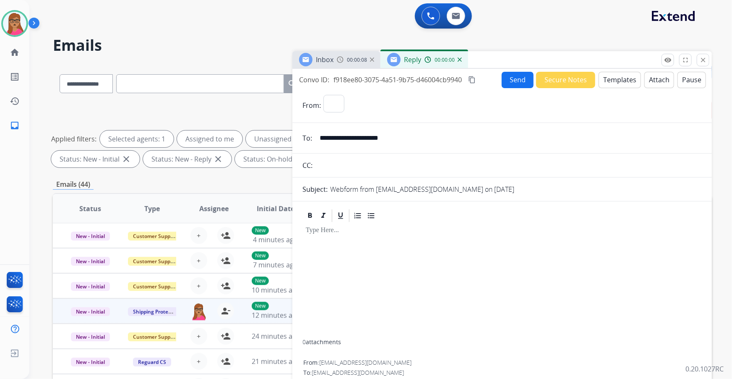
select select "**********"
click at [618, 78] on button "Templates" at bounding box center [619, 80] width 42 height 16
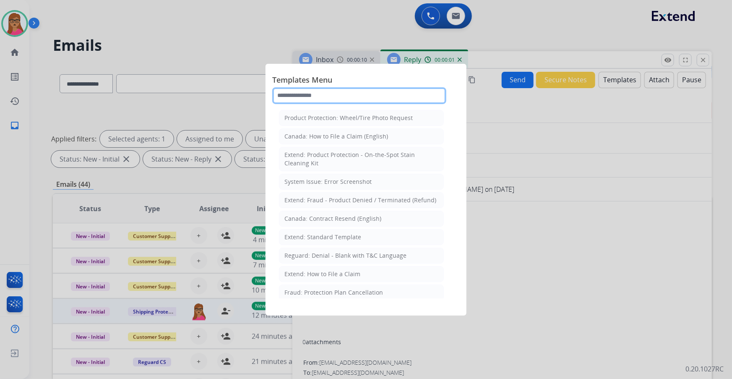
click at [328, 93] on input "text" at bounding box center [359, 95] width 174 height 17
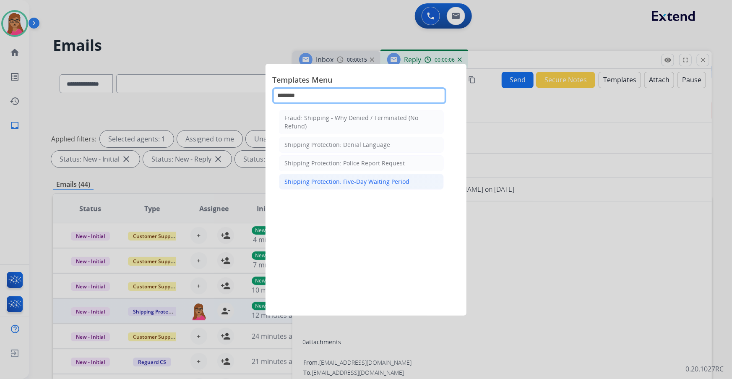
type input "********"
click at [360, 184] on div "Shipping Protection: Five-Day Waiting Period" at bounding box center [346, 181] width 125 height 8
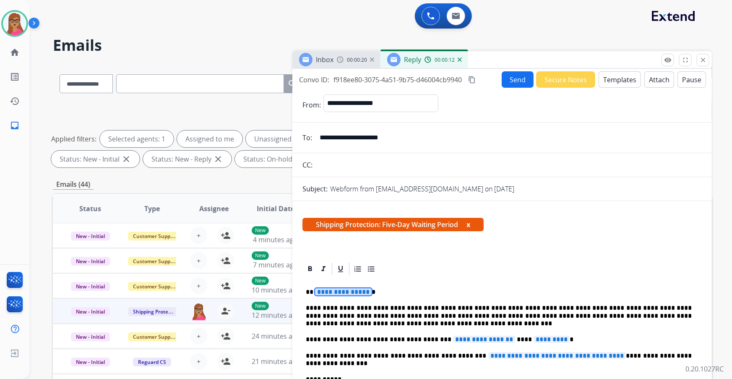
click at [339, 289] on span "**********" at bounding box center [343, 291] width 57 height 7
click at [459, 339] on span "**********" at bounding box center [484, 338] width 62 height 7
click at [501, 339] on span "*********" at bounding box center [517, 338] width 36 height 7
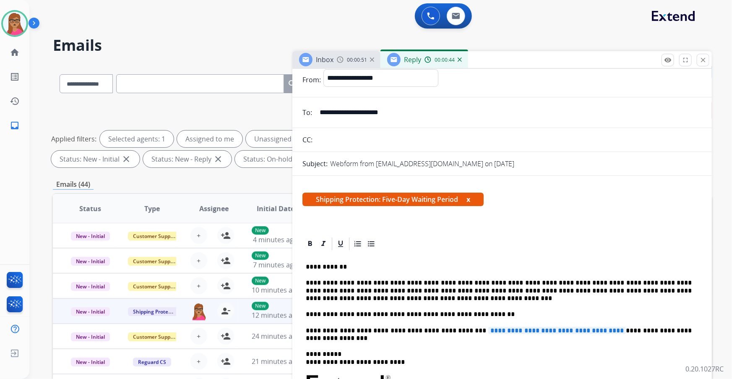
scroll to position [38, 0]
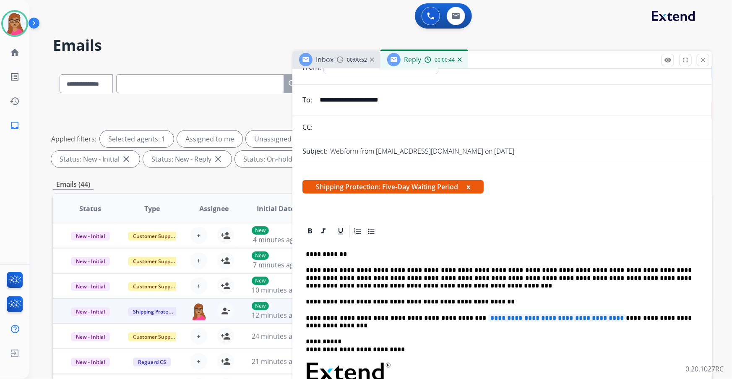
click at [488, 317] on span "**********" at bounding box center [557, 317] width 138 height 7
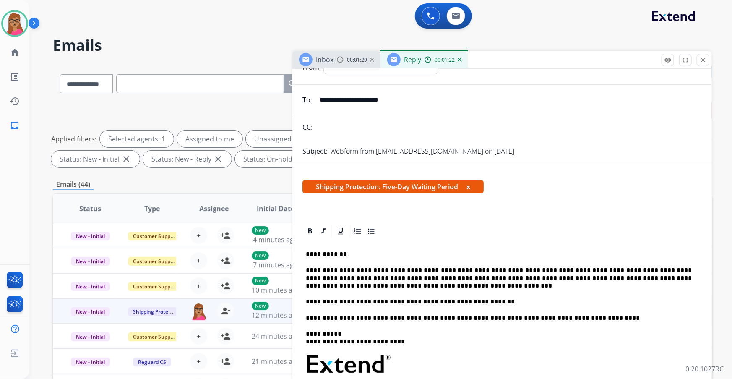
scroll to position [0, 0]
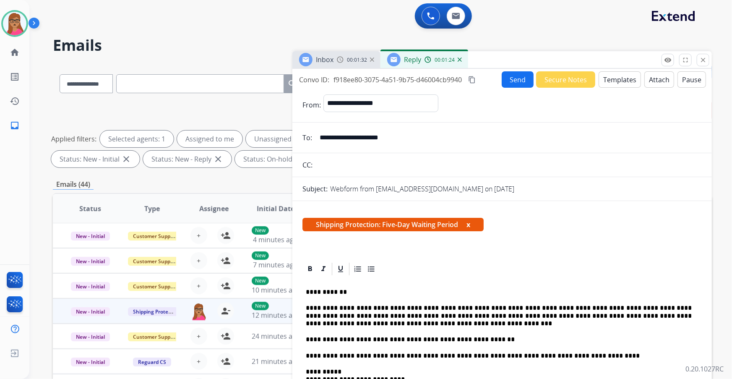
click at [473, 80] on mat-icon "content_copy" at bounding box center [472, 80] width 8 height 8
click at [512, 80] on button "Send" at bounding box center [517, 79] width 32 height 16
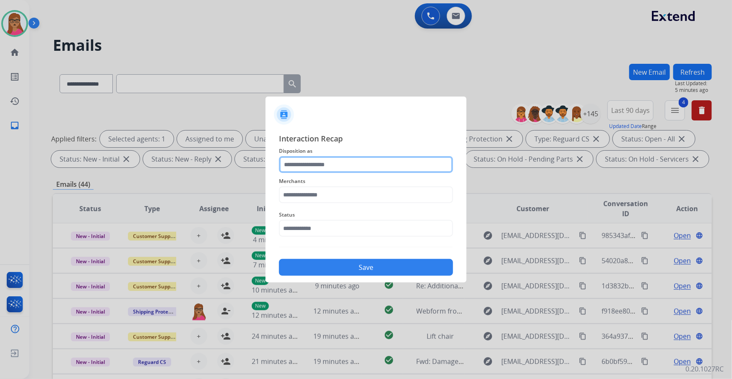
click at [305, 164] on input "text" at bounding box center [366, 164] width 174 height 17
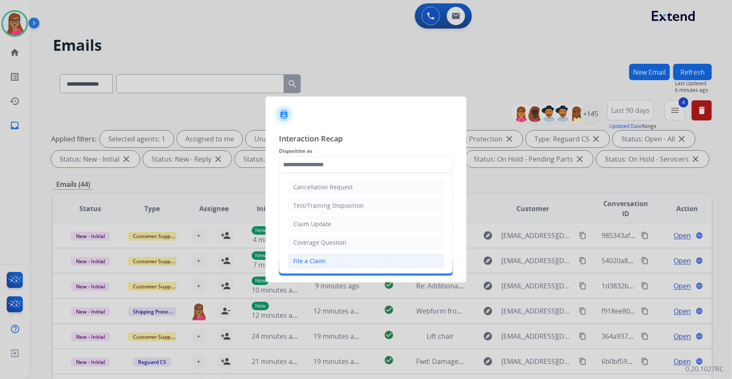
click at [309, 260] on div "File a Claim" at bounding box center [309, 261] width 32 height 8
type input "**********"
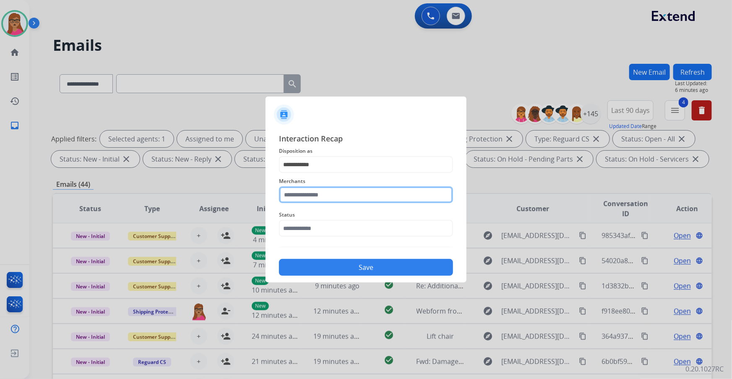
click at [334, 191] on input "text" at bounding box center [366, 194] width 174 height 17
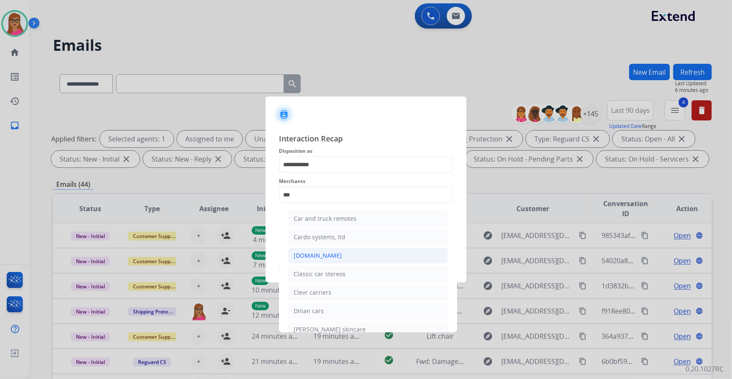
click at [323, 255] on div "[DOMAIN_NAME]" at bounding box center [318, 255] width 48 height 8
type input "**********"
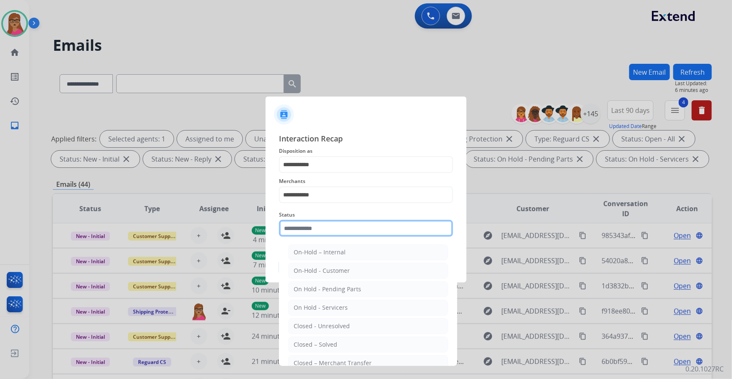
click at [313, 226] on input "text" at bounding box center [366, 228] width 174 height 17
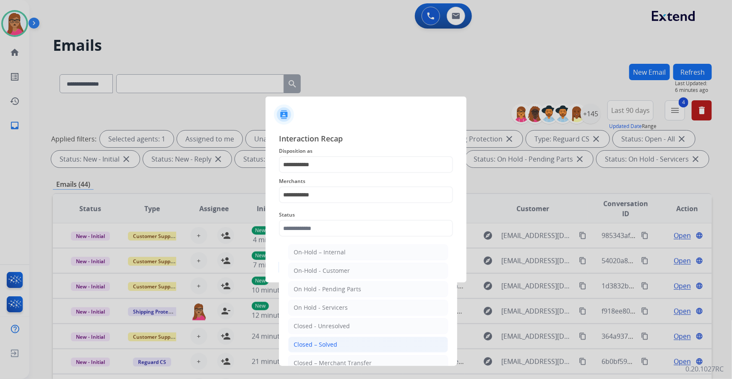
click at [312, 344] on div "Closed – Solved" at bounding box center [316, 344] width 44 height 8
type input "**********"
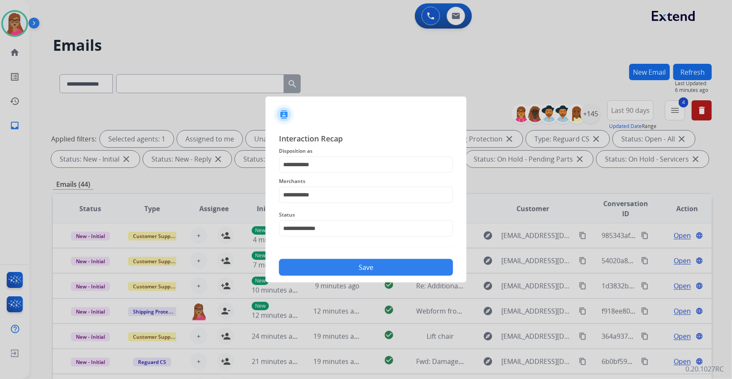
click at [349, 268] on button "Save" at bounding box center [366, 267] width 174 height 17
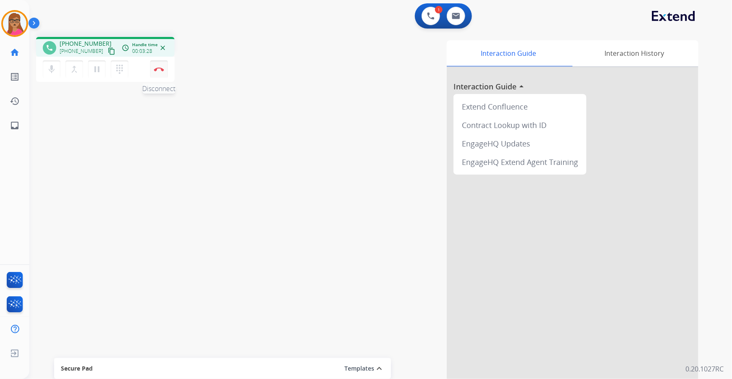
click at [162, 70] on img at bounding box center [159, 69] width 10 height 4
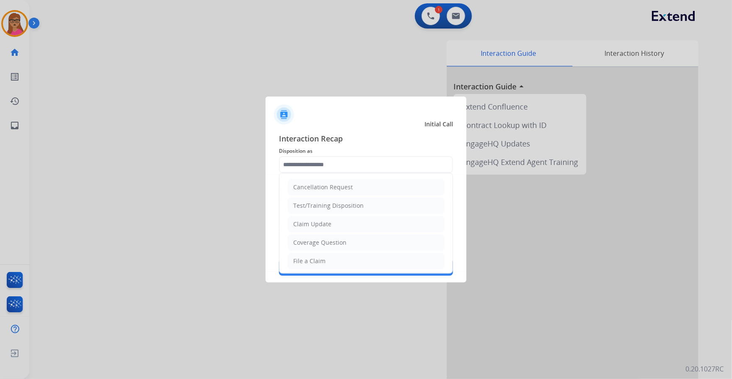
click at [314, 158] on input "text" at bounding box center [366, 164] width 174 height 17
click at [320, 261] on div "File a Claim" at bounding box center [309, 261] width 32 height 8
type input "**********"
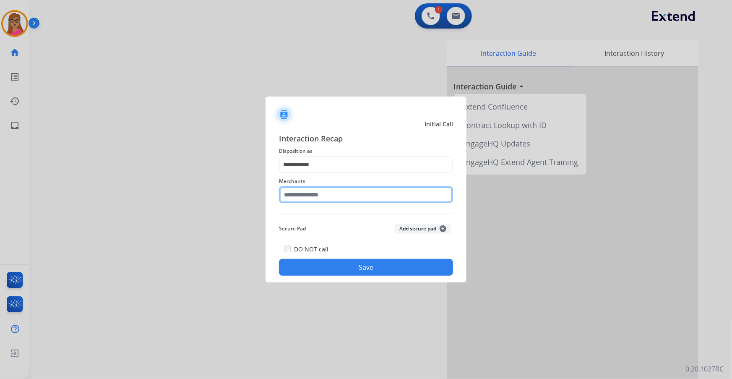
click at [309, 192] on input "text" at bounding box center [366, 194] width 174 height 17
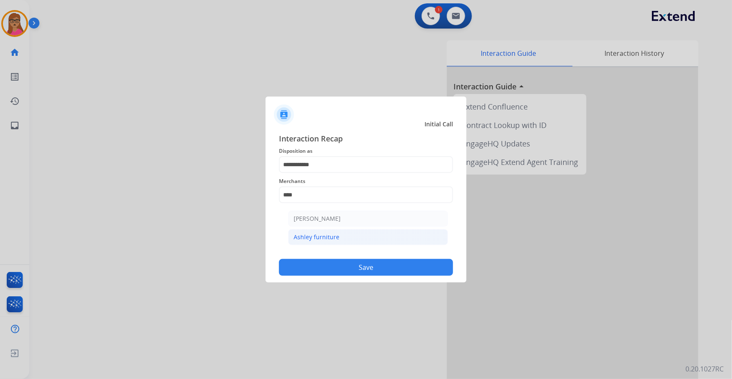
click at [321, 240] on div "Ashley furniture" at bounding box center [317, 237] width 46 height 8
type input "**********"
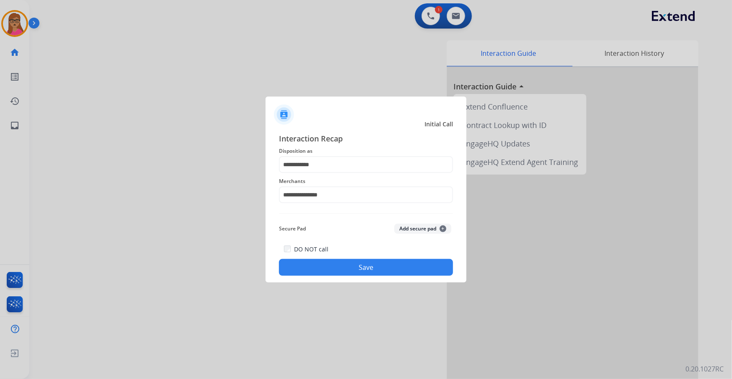
click at [349, 262] on button "Save" at bounding box center [366, 267] width 174 height 17
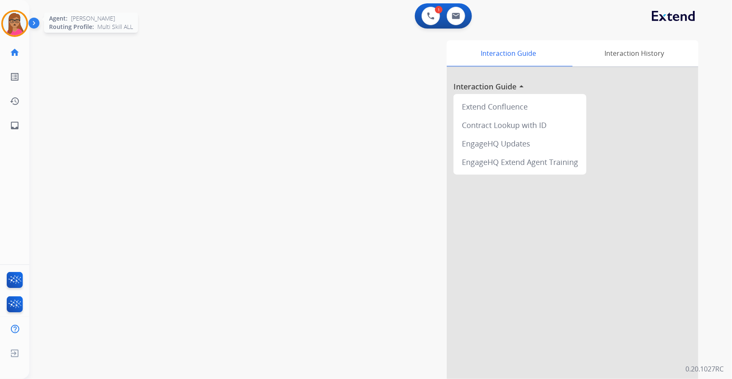
click at [22, 24] on img at bounding box center [14, 23] width 23 height 23
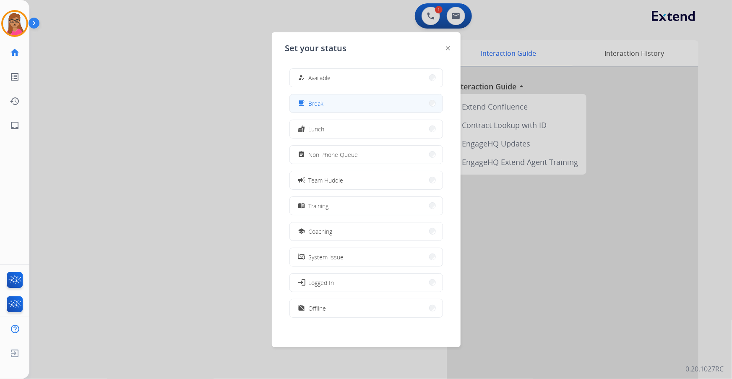
click at [331, 100] on button "free_breakfast Break" at bounding box center [366, 103] width 153 height 18
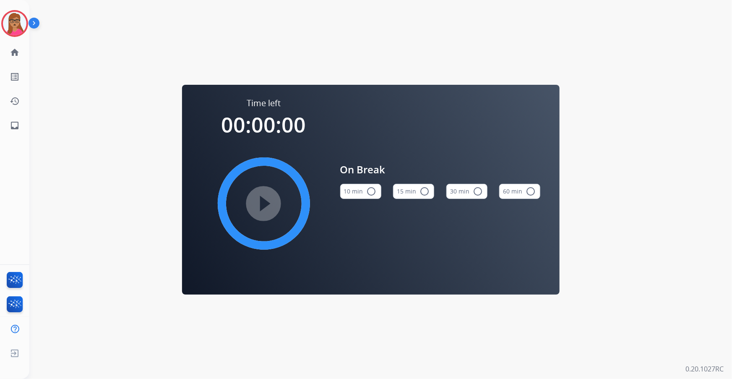
click at [421, 189] on mat-icon "radio_button_unchecked" at bounding box center [424, 191] width 10 height 10
click at [263, 206] on mat-icon "play_circle_filled" at bounding box center [264, 203] width 10 height 10
click at [6, 29] on img at bounding box center [14, 23] width 23 height 23
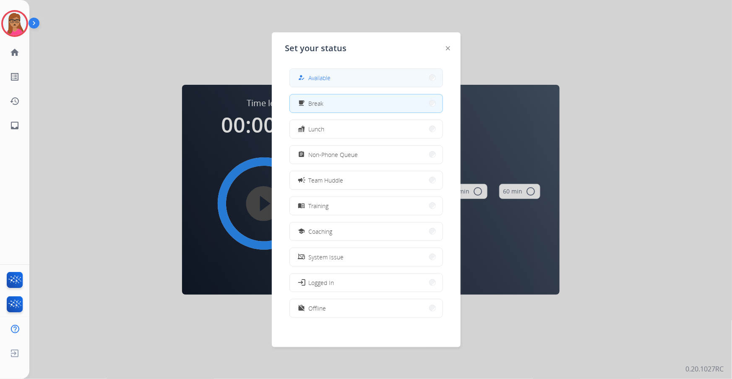
click at [371, 79] on button "how_to_reg Available" at bounding box center [366, 78] width 153 height 18
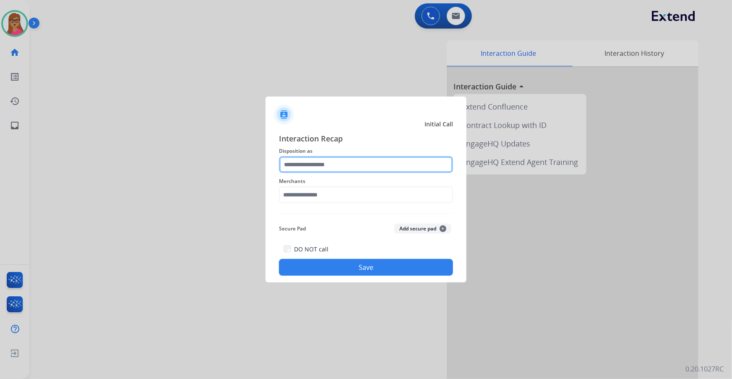
click at [309, 161] on input "text" at bounding box center [366, 164] width 174 height 17
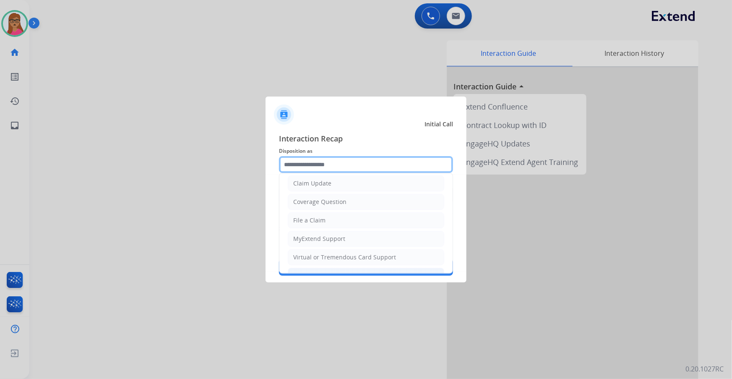
scroll to position [130, 0]
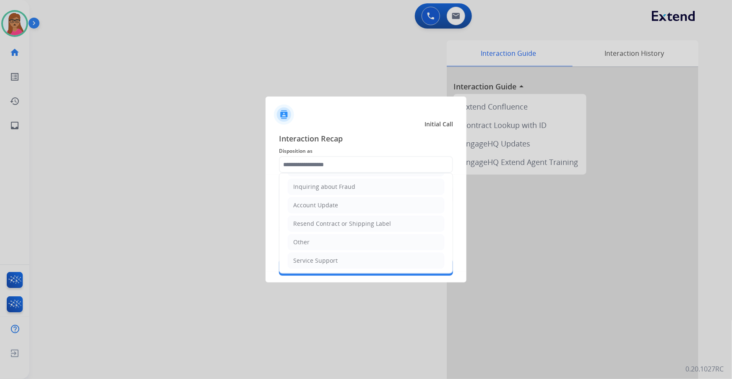
drag, startPoint x: 317, startPoint y: 246, endPoint x: 327, endPoint y: 236, distance: 13.9
click at [317, 245] on li "Other" at bounding box center [366, 242] width 156 height 16
type input "*****"
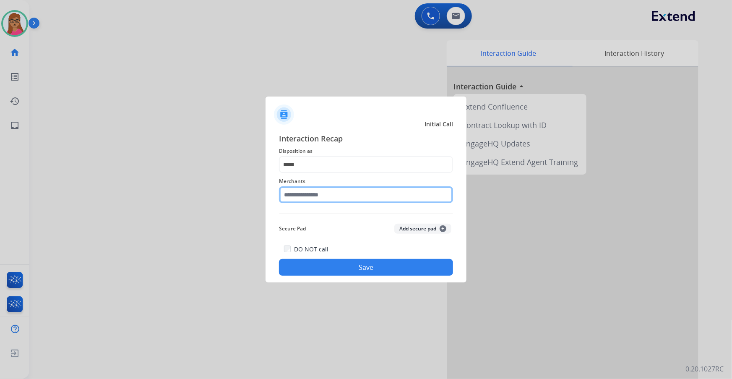
click at [381, 200] on input "text" at bounding box center [366, 194] width 174 height 17
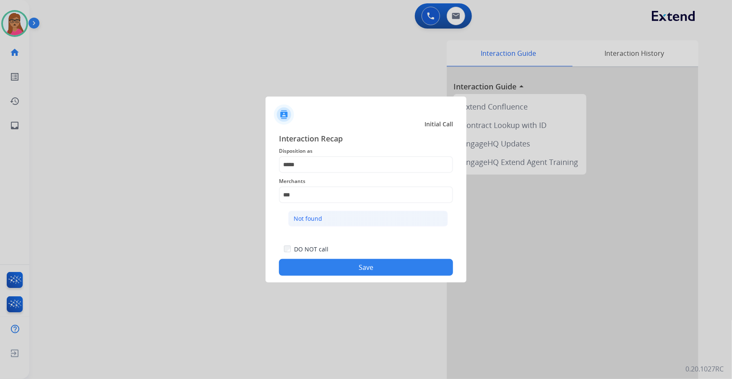
click at [318, 216] on div "Not found" at bounding box center [308, 218] width 29 height 8
type input "*********"
click at [335, 261] on button "Save" at bounding box center [366, 267] width 174 height 17
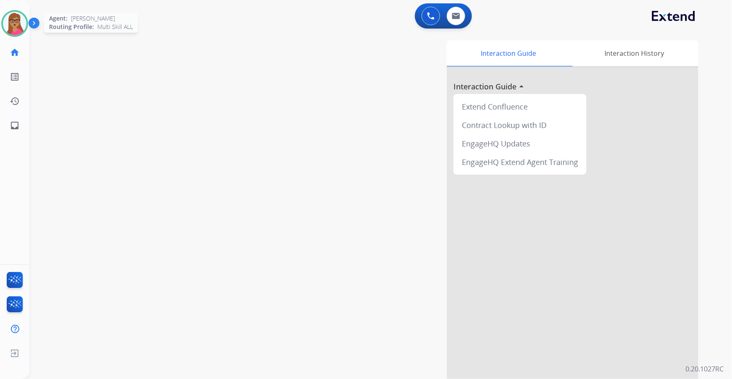
click at [16, 23] on img at bounding box center [14, 23] width 23 height 23
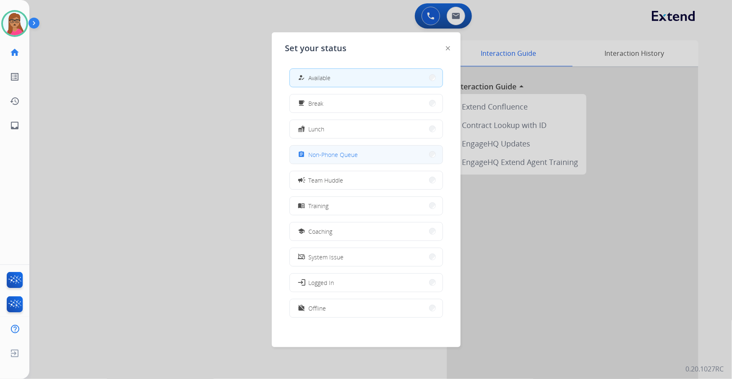
click at [347, 153] on span "Non-Phone Queue" at bounding box center [333, 154] width 49 height 9
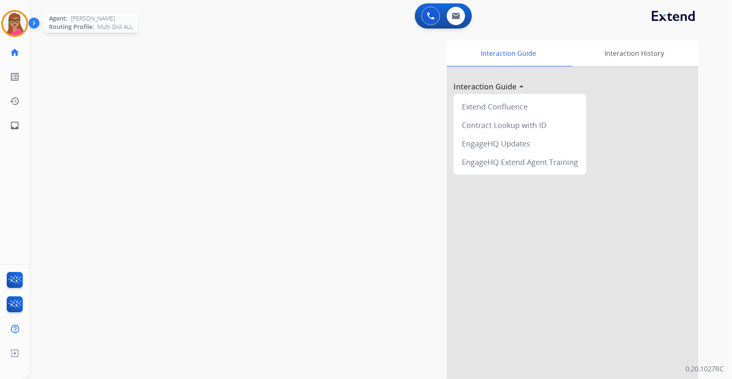
click at [24, 25] on img at bounding box center [14, 23] width 23 height 23
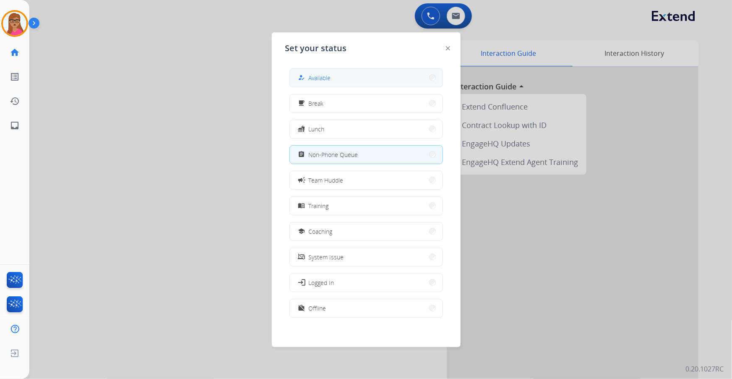
click at [347, 74] on button "how_to_reg Available" at bounding box center [366, 78] width 153 height 18
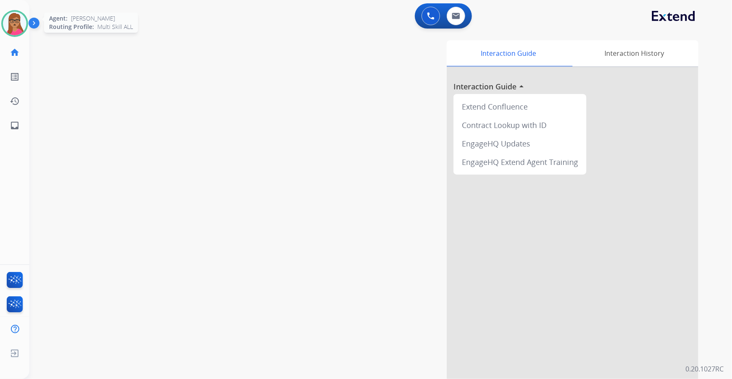
click at [14, 25] on img at bounding box center [14, 23] width 23 height 23
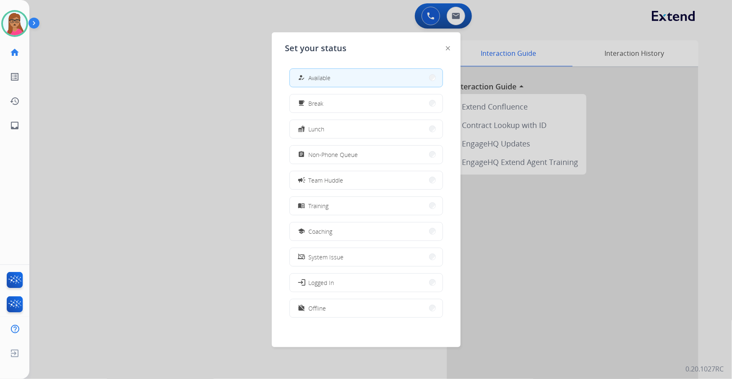
click at [216, 147] on div at bounding box center [366, 189] width 732 height 379
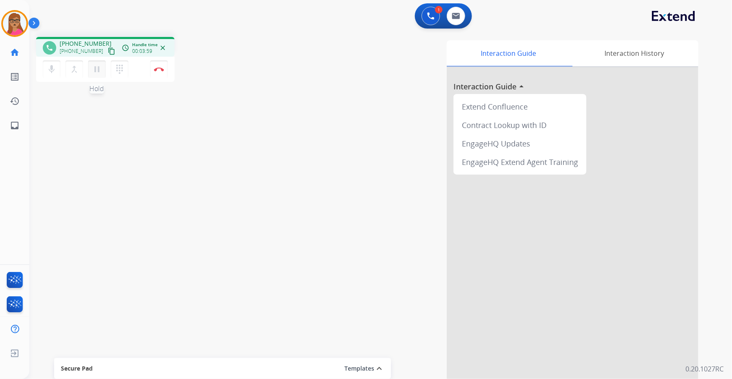
click at [99, 67] on mat-icon "pause" at bounding box center [97, 69] width 10 height 10
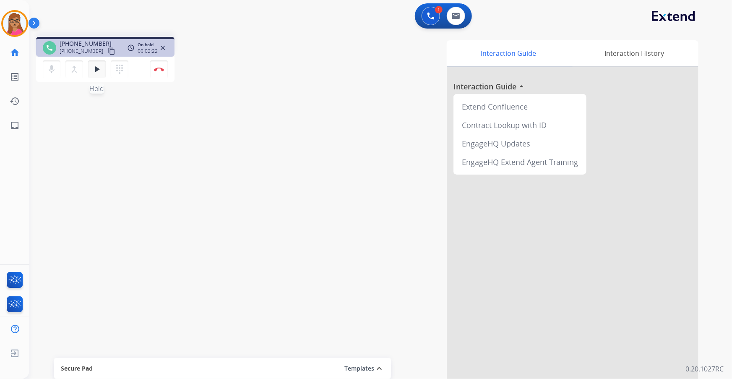
click at [94, 74] on button "play_arrow Hold" at bounding box center [97, 69] width 18 height 18
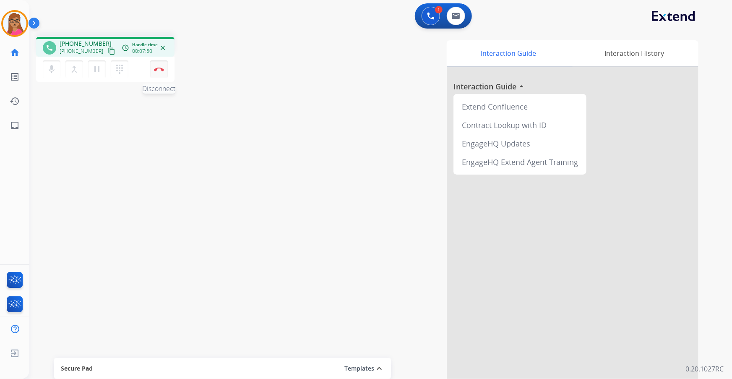
click at [159, 66] on button "Disconnect" at bounding box center [159, 69] width 18 height 18
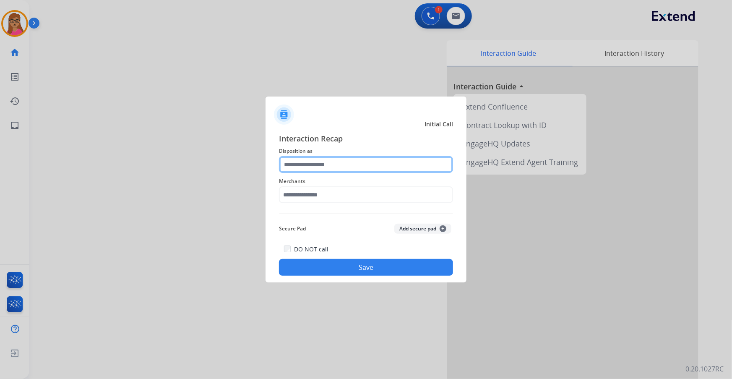
click at [372, 170] on input "text" at bounding box center [366, 164] width 174 height 17
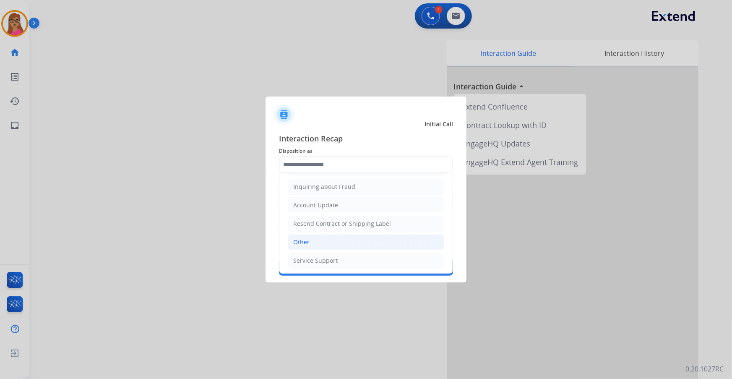
click at [311, 244] on li "Other" at bounding box center [366, 242] width 156 height 16
type input "*****"
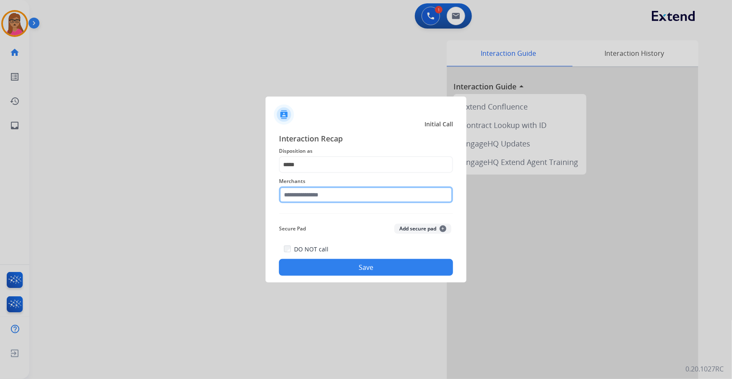
click at [319, 192] on input "text" at bounding box center [366, 194] width 174 height 17
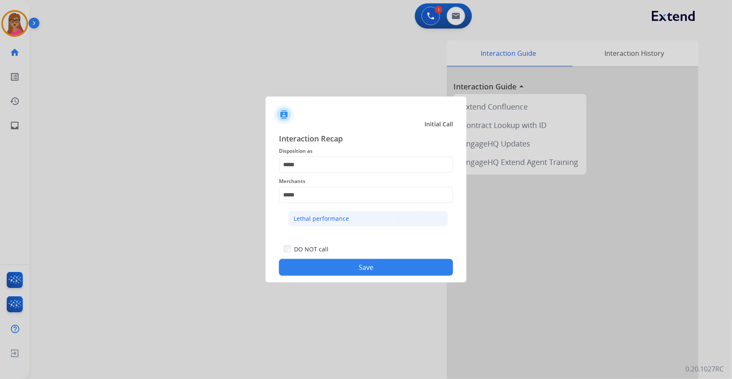
click at [325, 213] on li "Lethal performance" at bounding box center [368, 218] width 160 height 16
type input "**********"
click at [348, 271] on button "Save" at bounding box center [366, 267] width 174 height 17
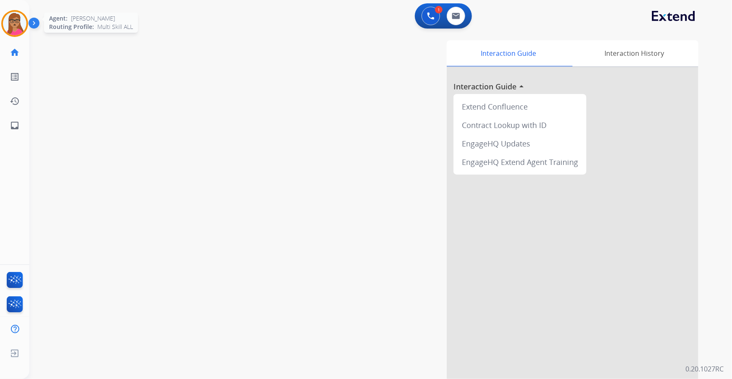
click at [8, 28] on img at bounding box center [14, 23] width 23 height 23
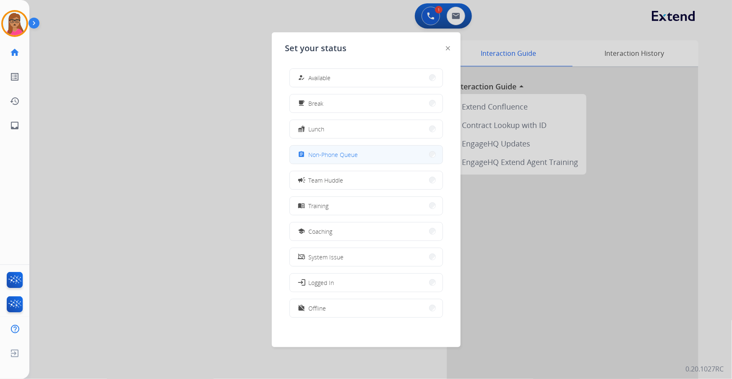
click at [331, 154] on span "Non-Phone Queue" at bounding box center [333, 154] width 49 height 9
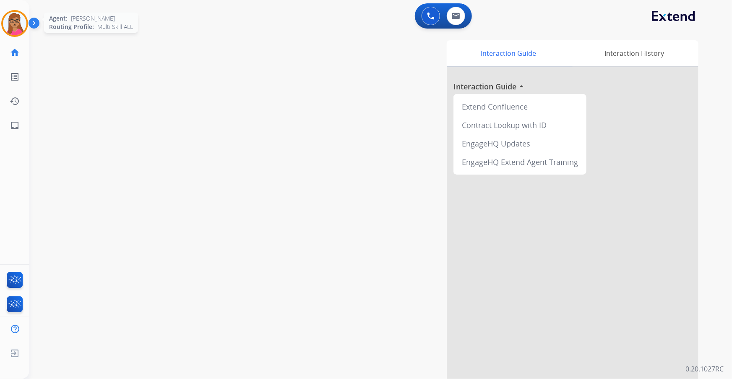
click at [8, 25] on img at bounding box center [14, 23] width 23 height 23
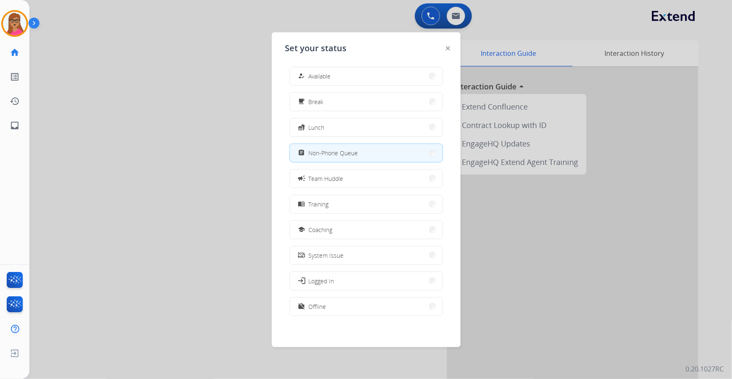
scroll to position [2, 0]
click at [335, 309] on button "work_off Offline" at bounding box center [366, 306] width 153 height 18
